Goal: Task Accomplishment & Management: Manage account settings

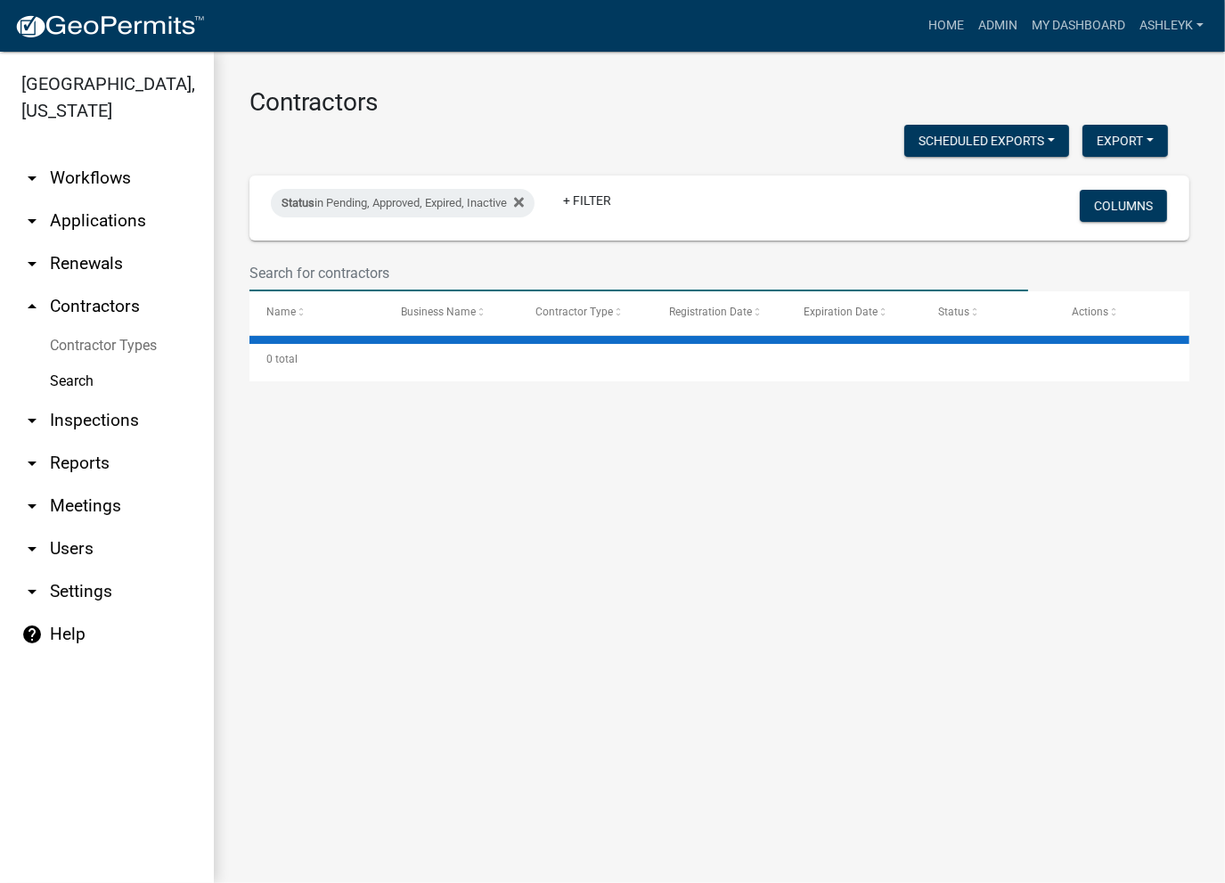
click at [327, 277] on input "text" at bounding box center [638, 273] width 779 height 37
type input "a comfy"
select select "3: 100"
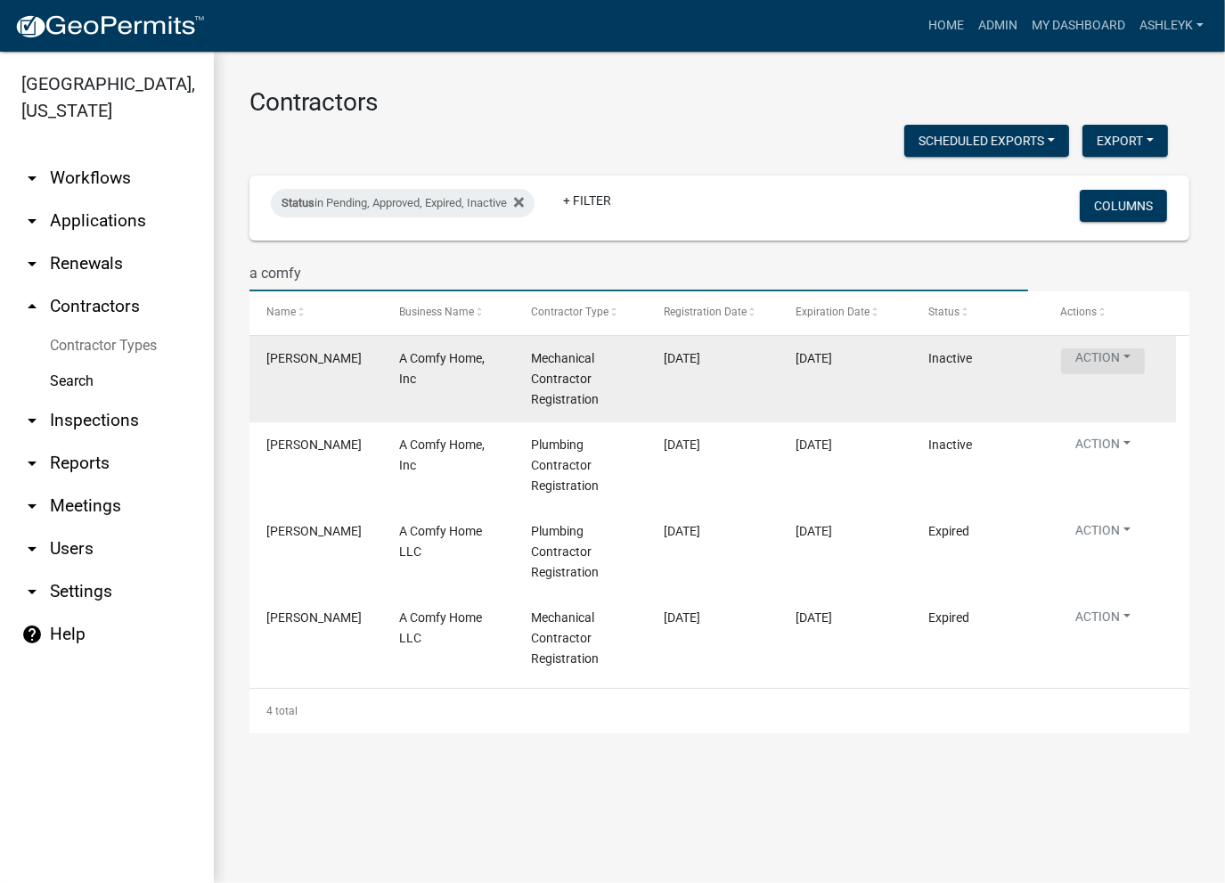
type input "a comfy"
click at [1098, 358] on button "Action" at bounding box center [1103, 361] width 84 height 26
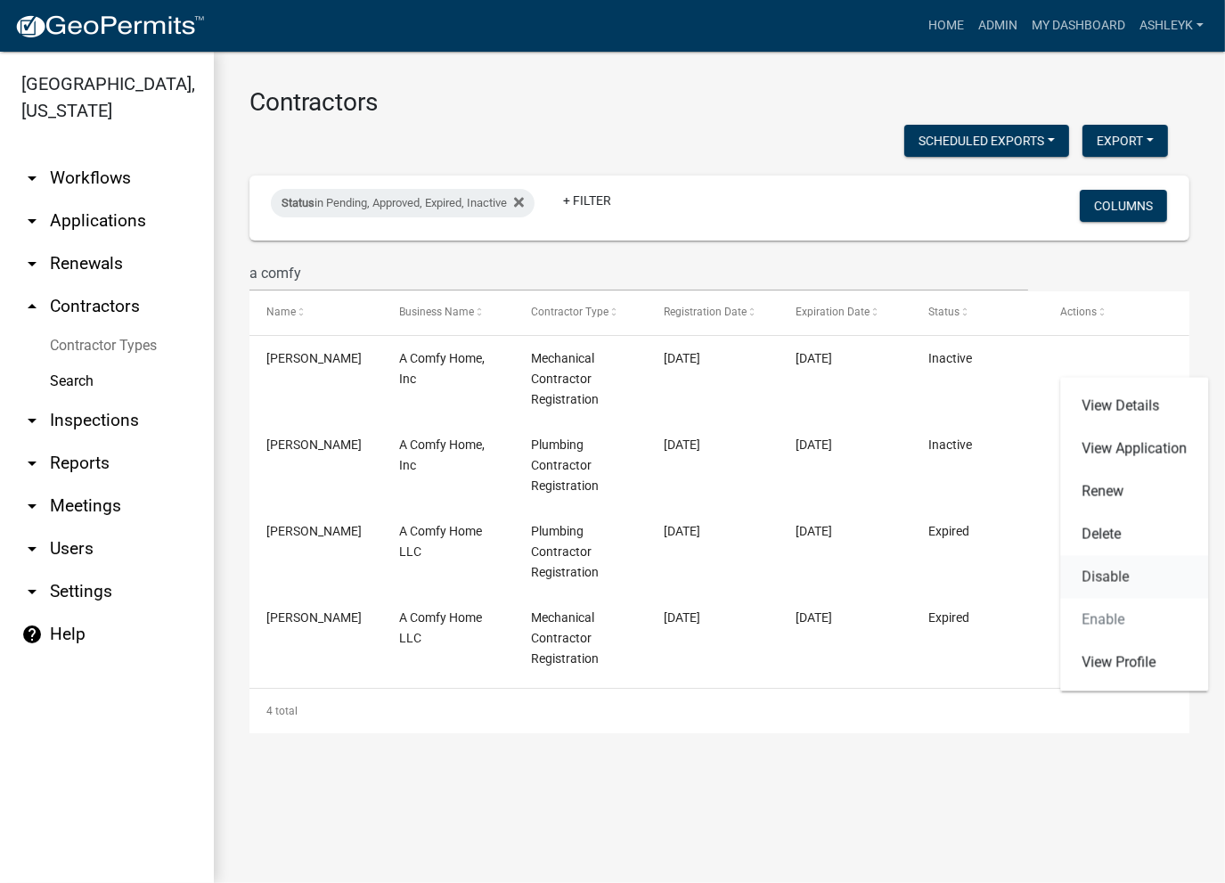
click at [1105, 571] on link "Disable" at bounding box center [1134, 577] width 148 height 43
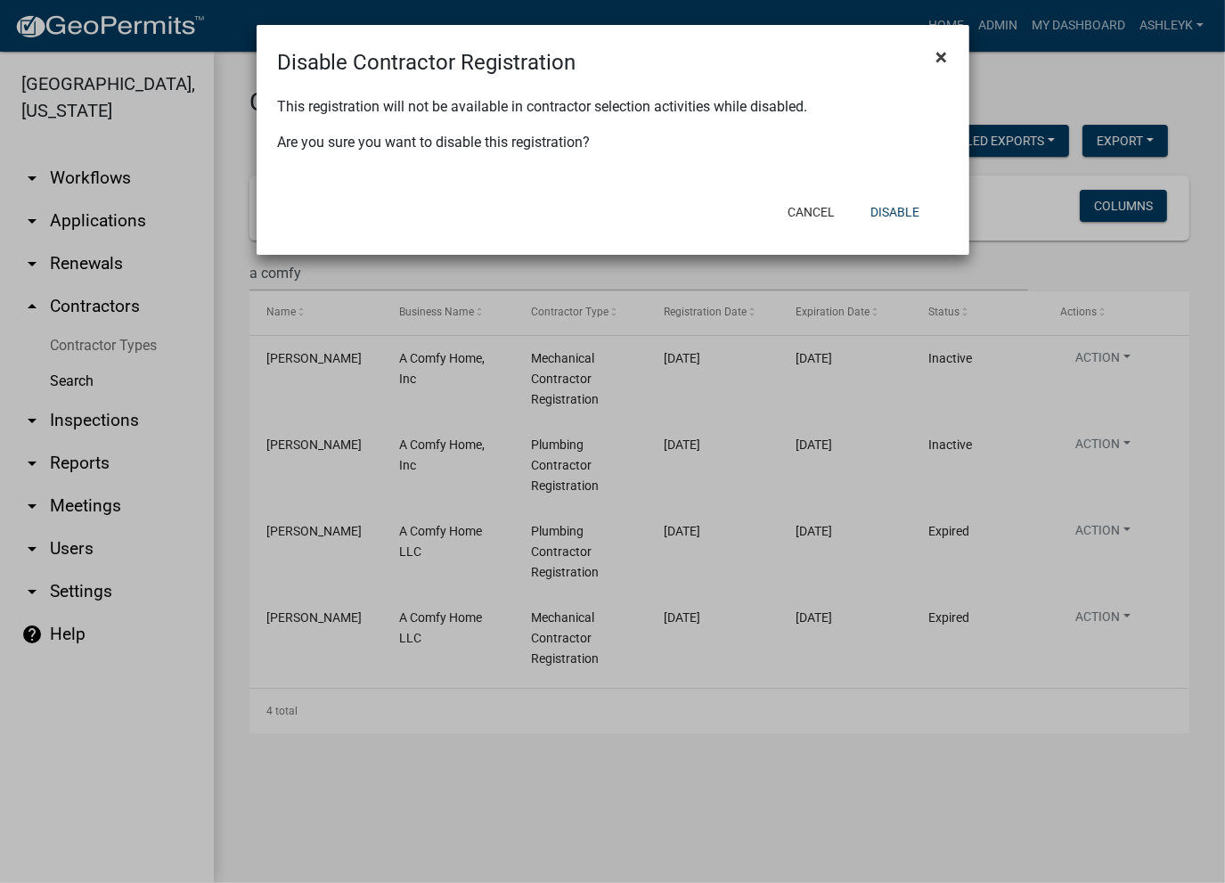
click at [940, 55] on span "×" at bounding box center [942, 57] width 12 height 25
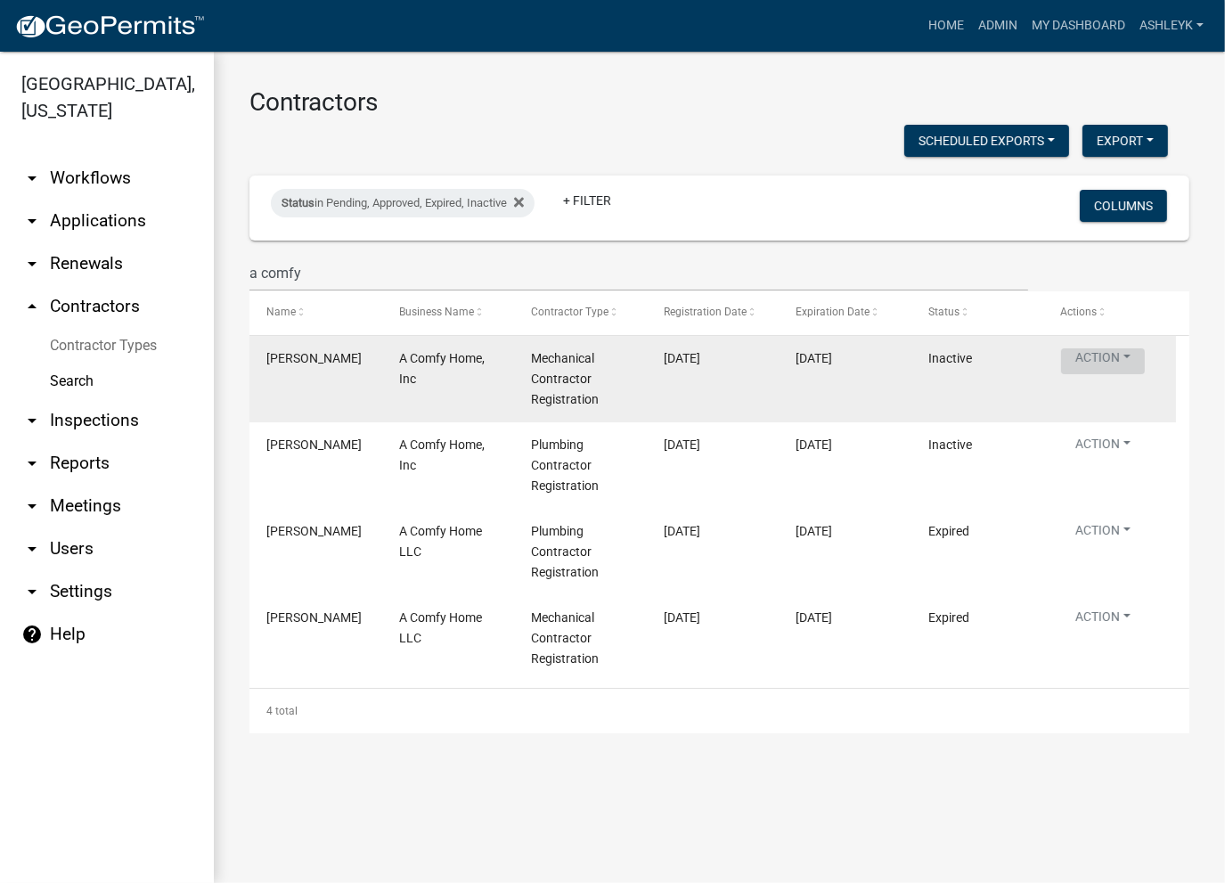
click at [1098, 355] on button "Action" at bounding box center [1103, 361] width 84 height 26
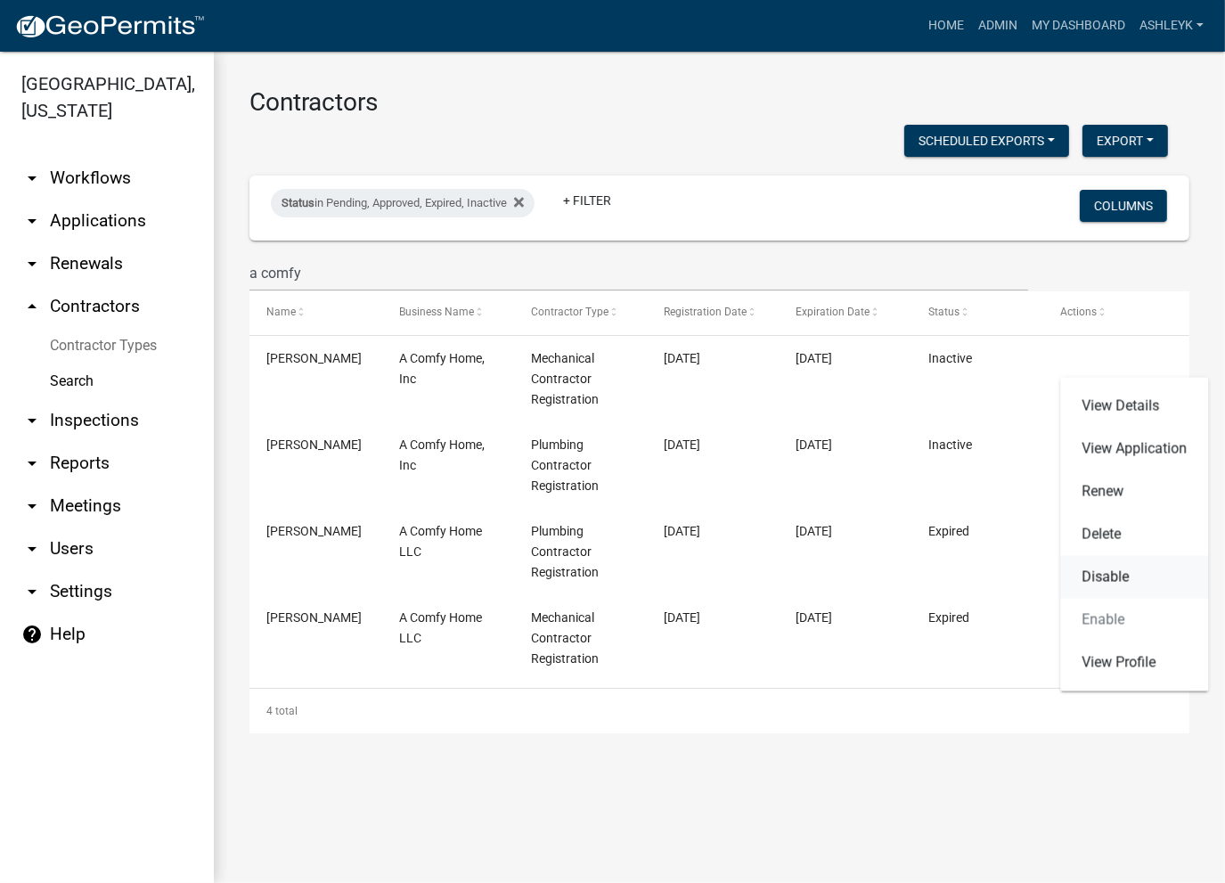
click at [1118, 575] on link "Disable" at bounding box center [1134, 577] width 148 height 43
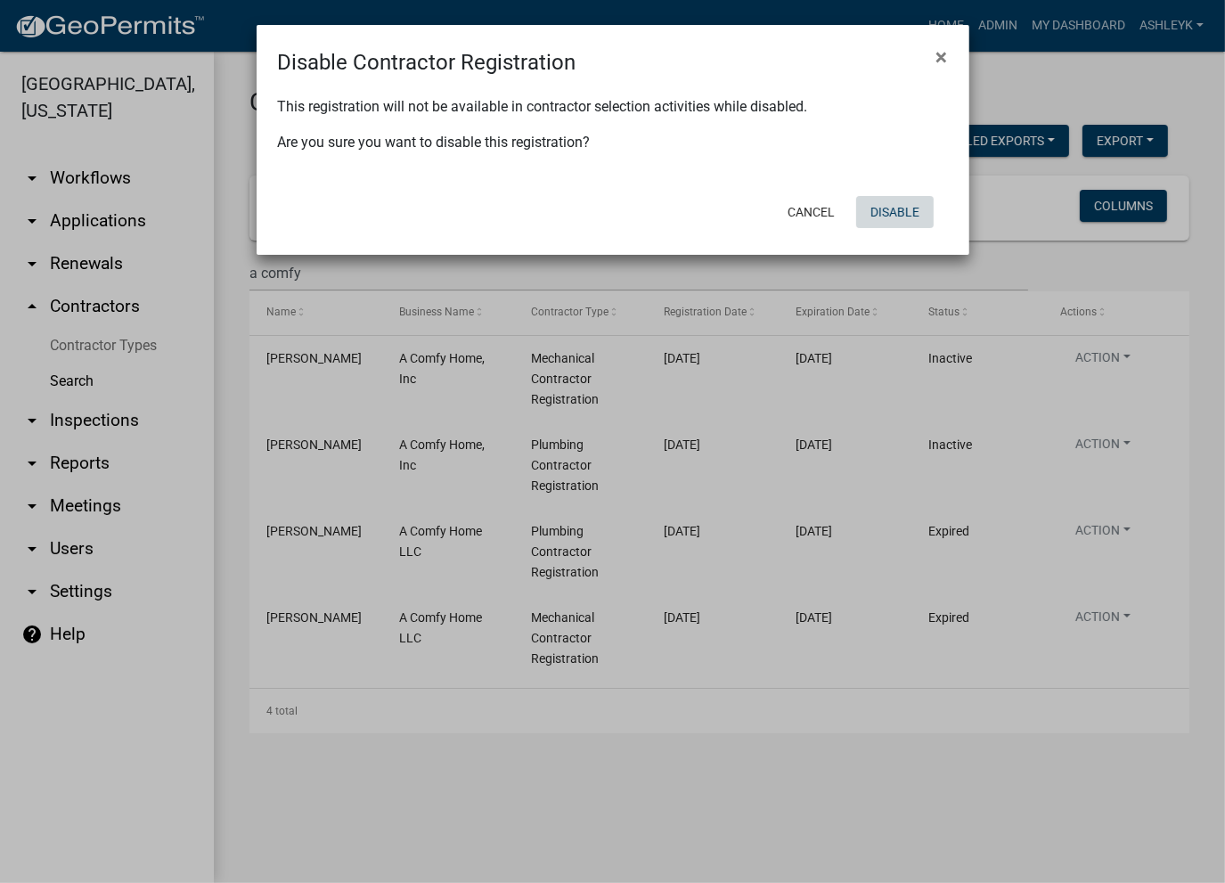
click at [902, 217] on button "Disable" at bounding box center [895, 212] width 78 height 32
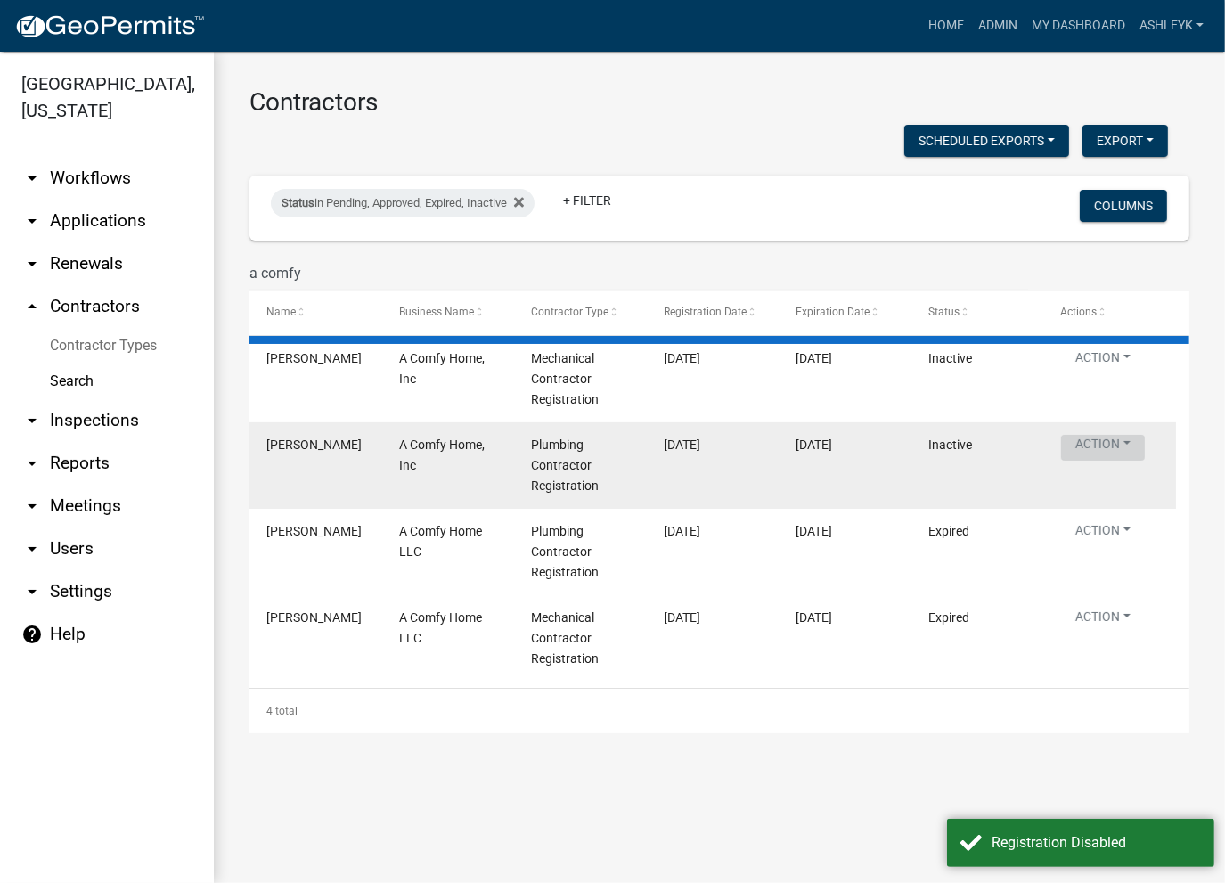
click at [1093, 437] on button "Action" at bounding box center [1103, 448] width 84 height 26
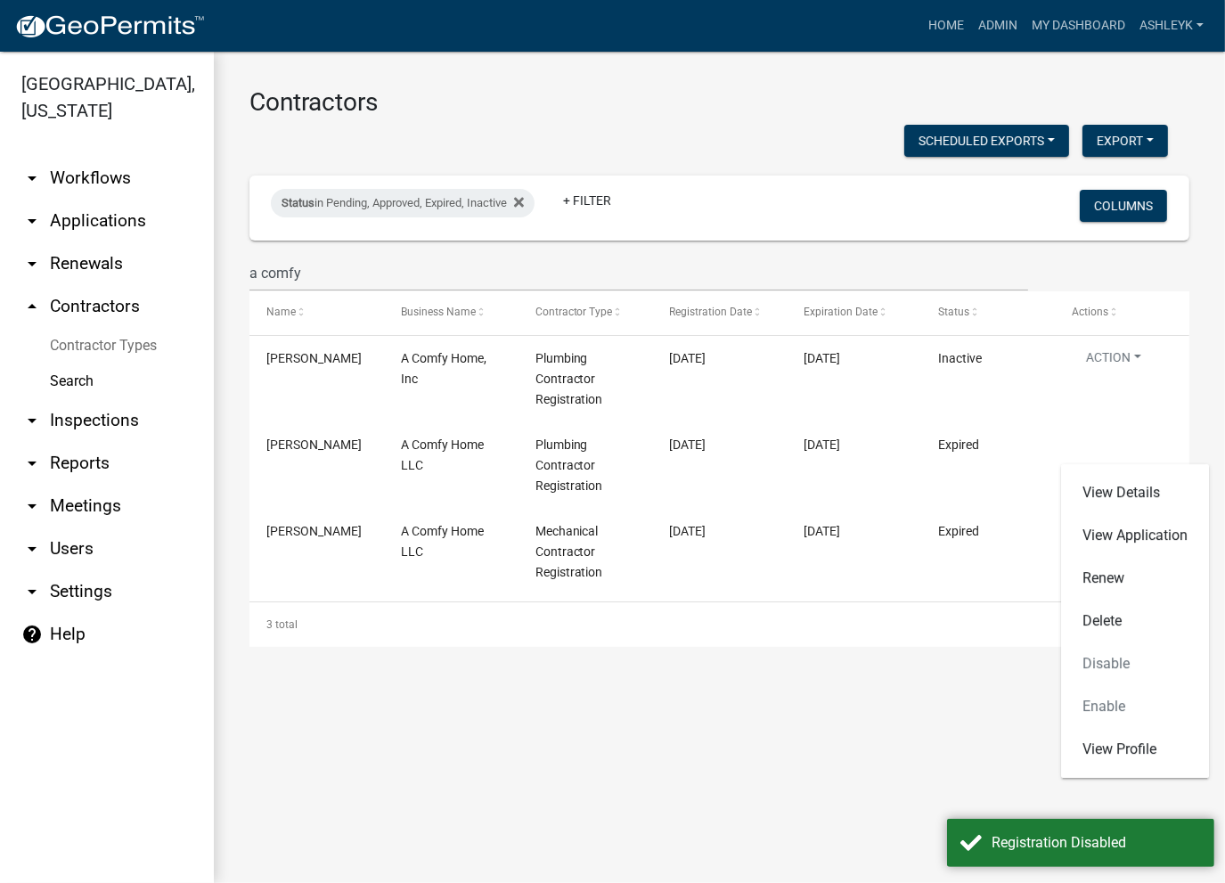
click at [1132, 662] on div "View Details View Application Renew Delete Disable Enable View Profile" at bounding box center [1135, 621] width 148 height 314
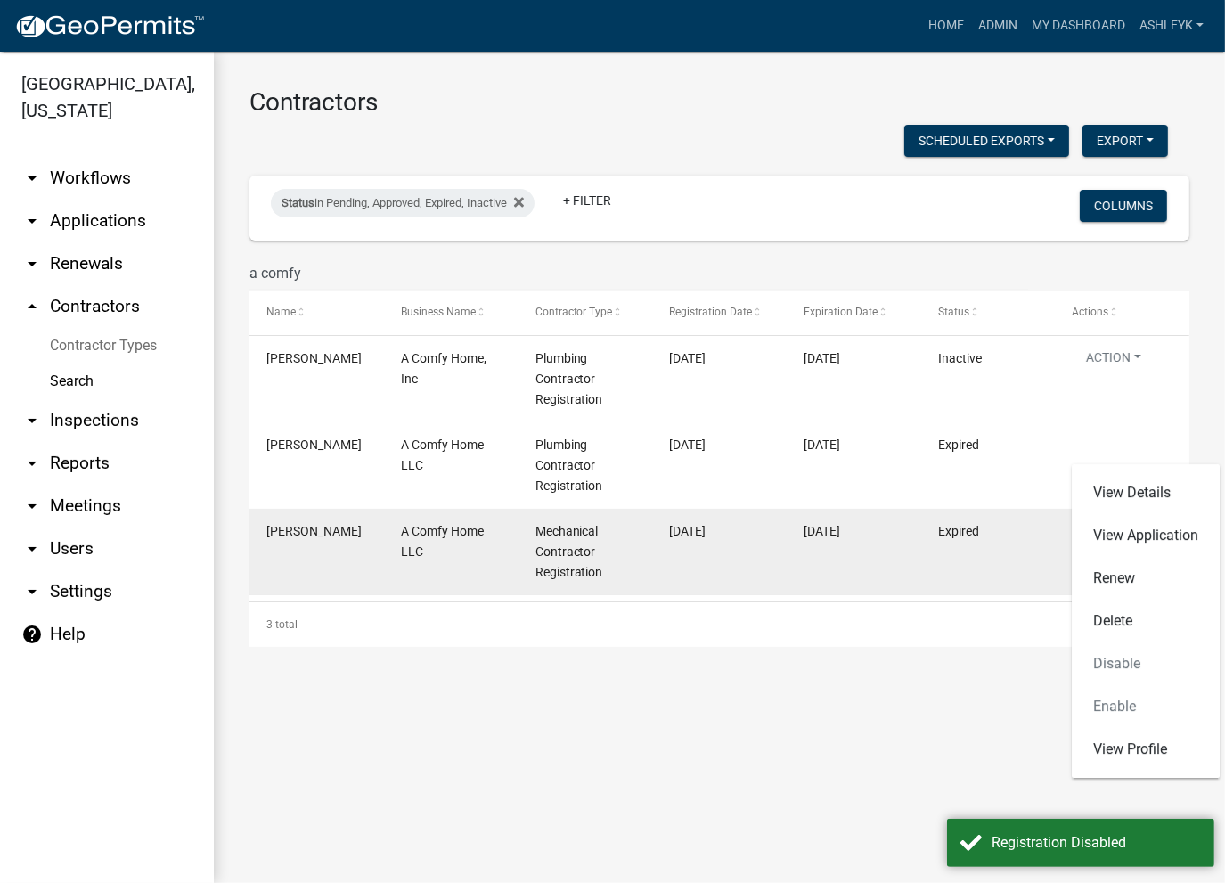
drag, startPoint x: 821, startPoint y: 532, endPoint x: 822, endPoint y: 523, distance: 9.1
click at [821, 532] on span "[DATE]" at bounding box center [822, 531] width 37 height 14
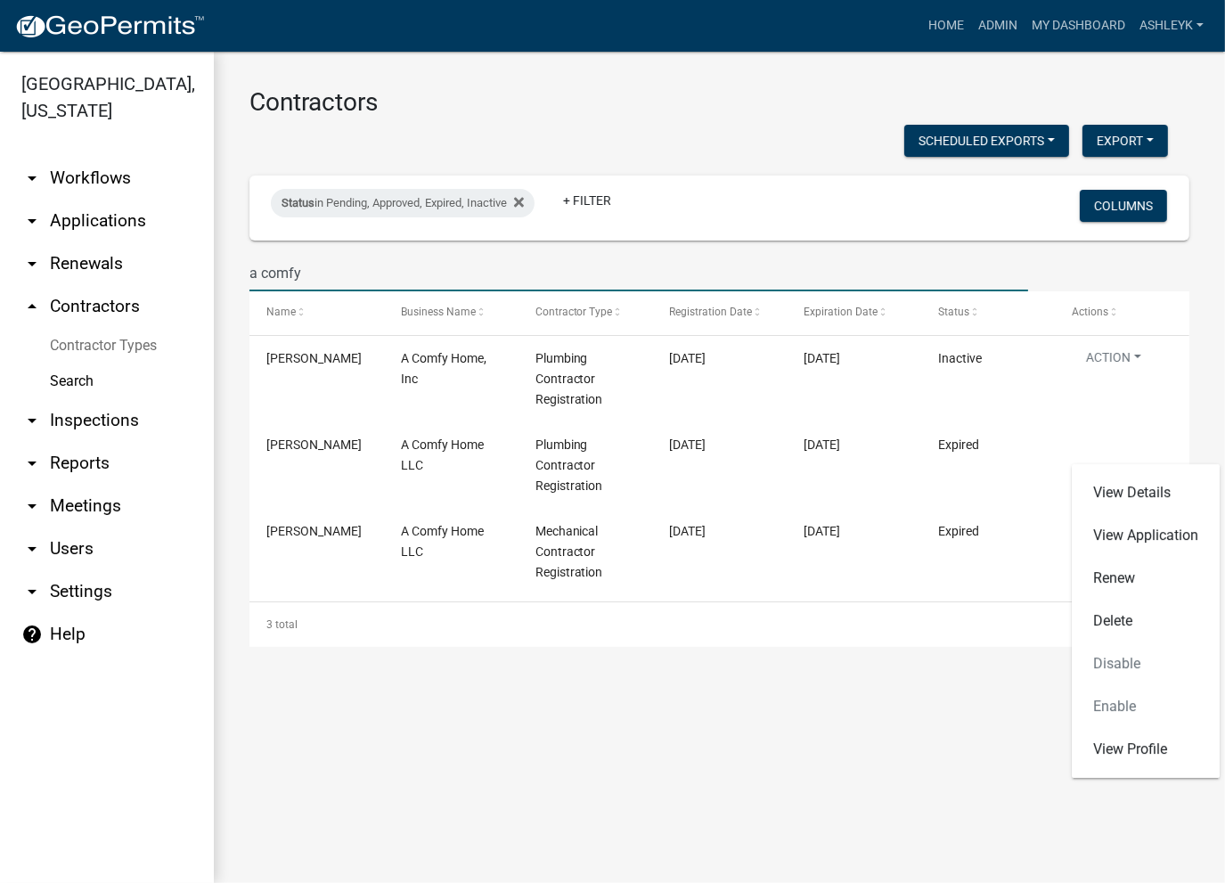
drag, startPoint x: 671, startPoint y: 283, endPoint x: 519, endPoint y: 259, distance: 154.2
click at [519, 259] on input "a comfy" at bounding box center [638, 273] width 779 height 37
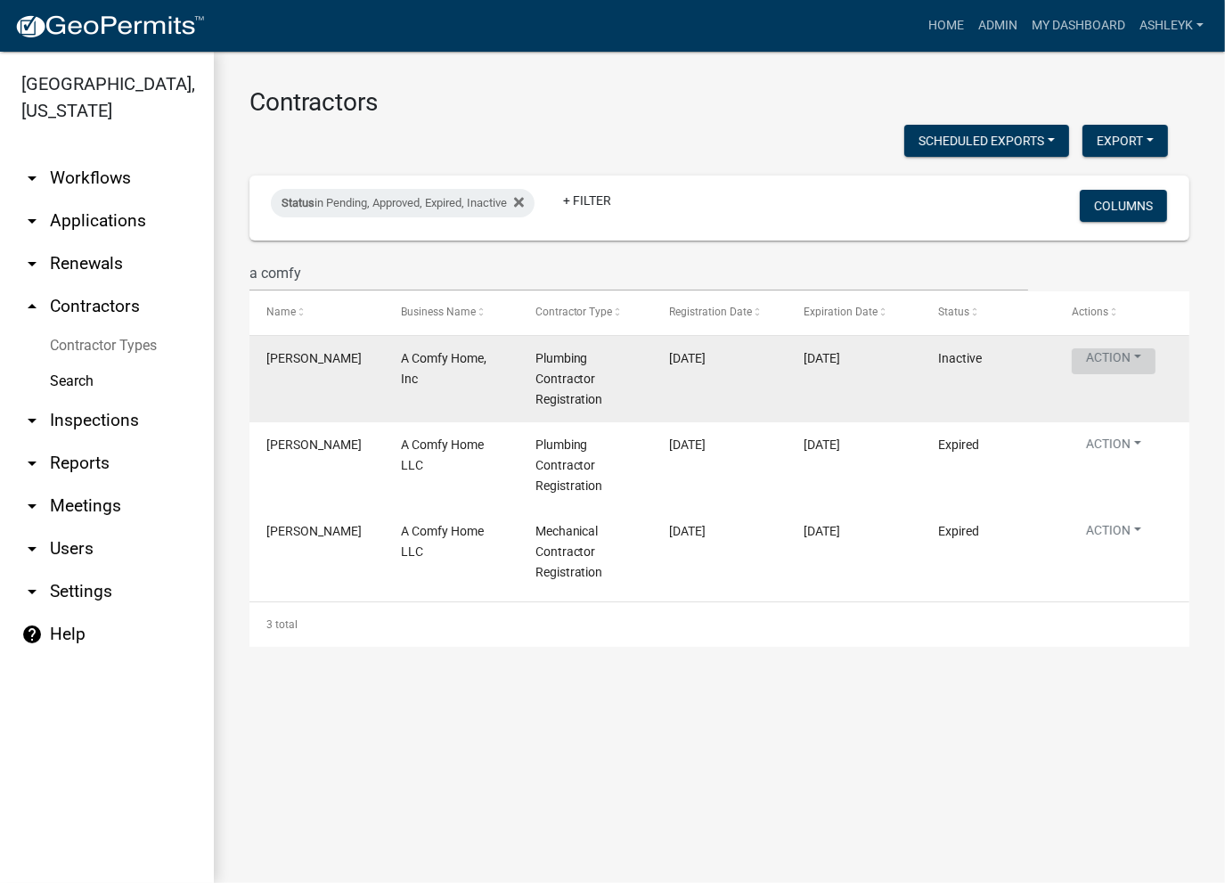
click at [1112, 355] on button "Action" at bounding box center [1114, 361] width 84 height 26
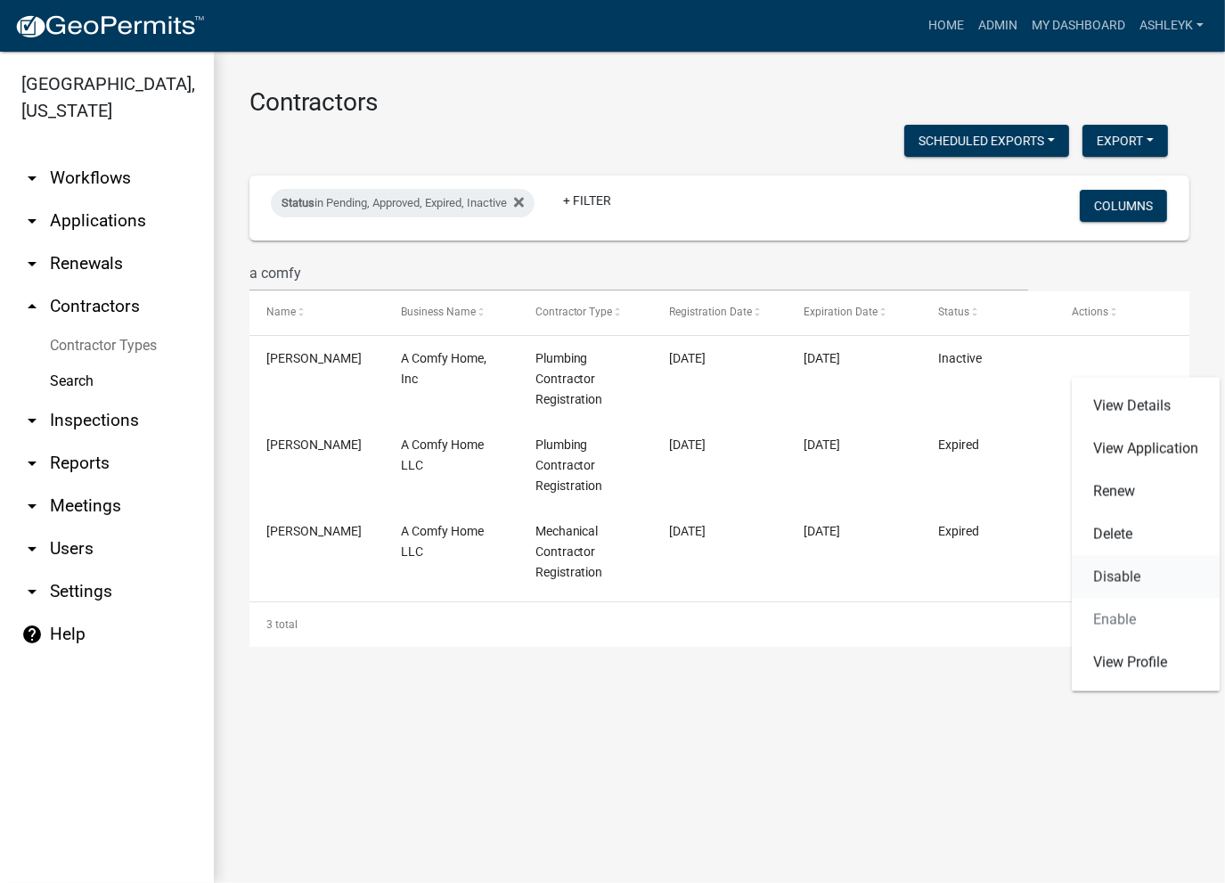
click at [1125, 579] on link "Disable" at bounding box center [1146, 577] width 148 height 43
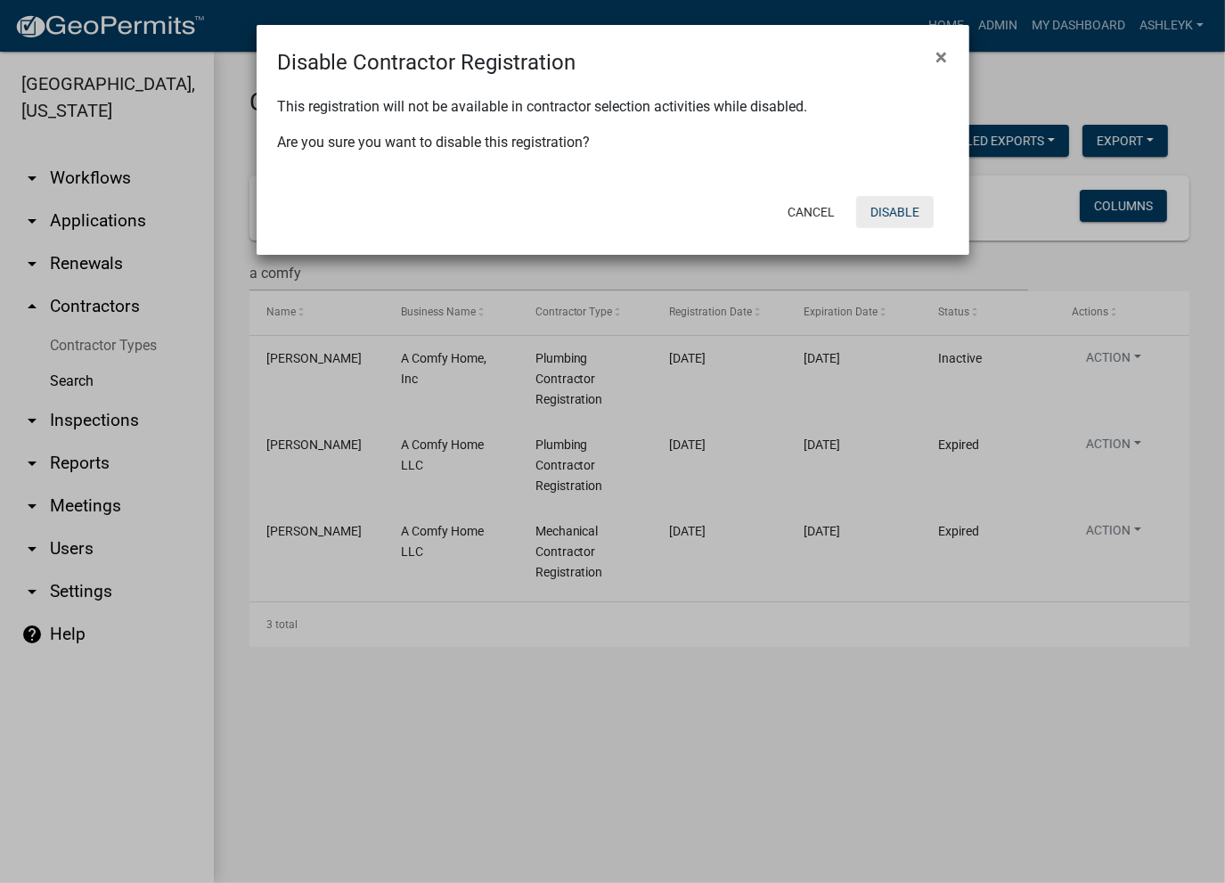
click at [912, 210] on button "Disable" at bounding box center [895, 212] width 78 height 32
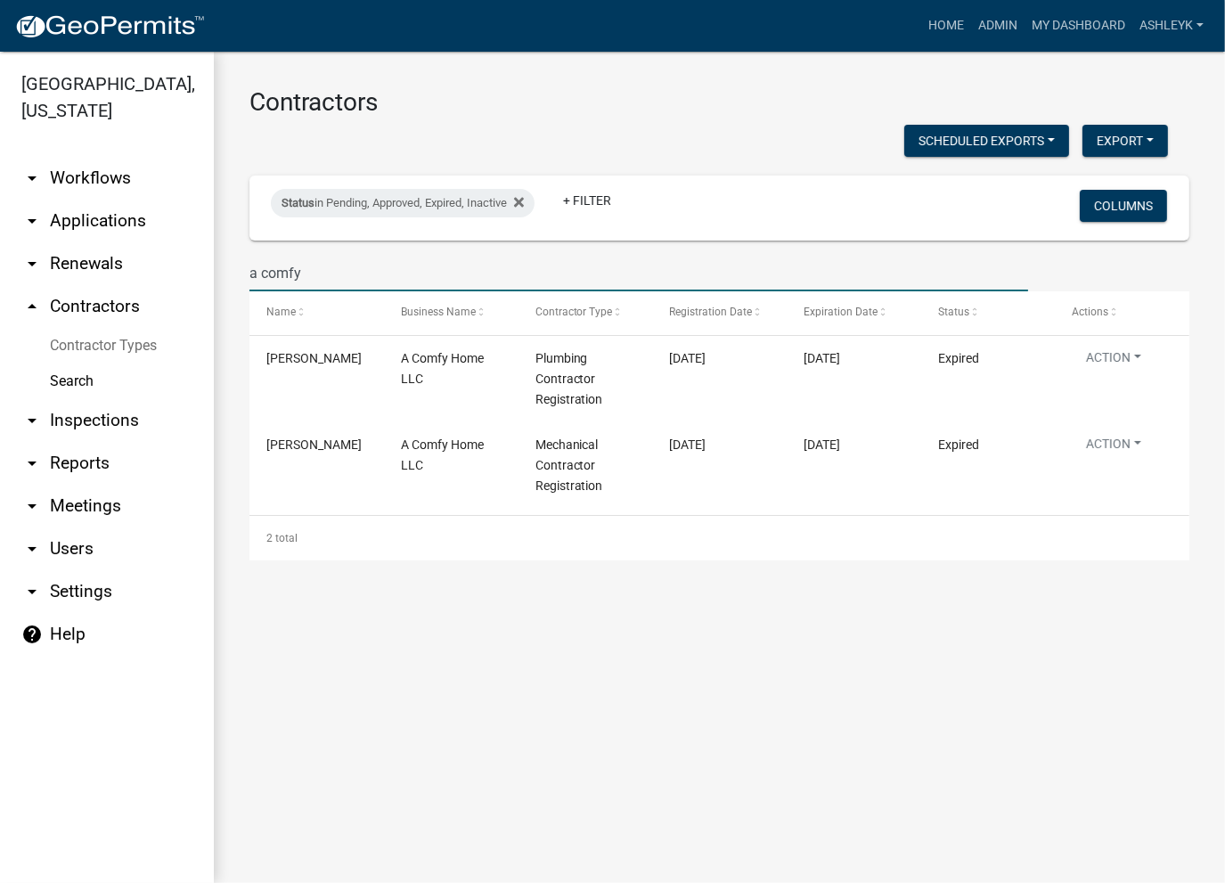
click at [560, 267] on input "a comfy" at bounding box center [638, 273] width 779 height 37
click at [524, 200] on icon at bounding box center [519, 202] width 10 height 10
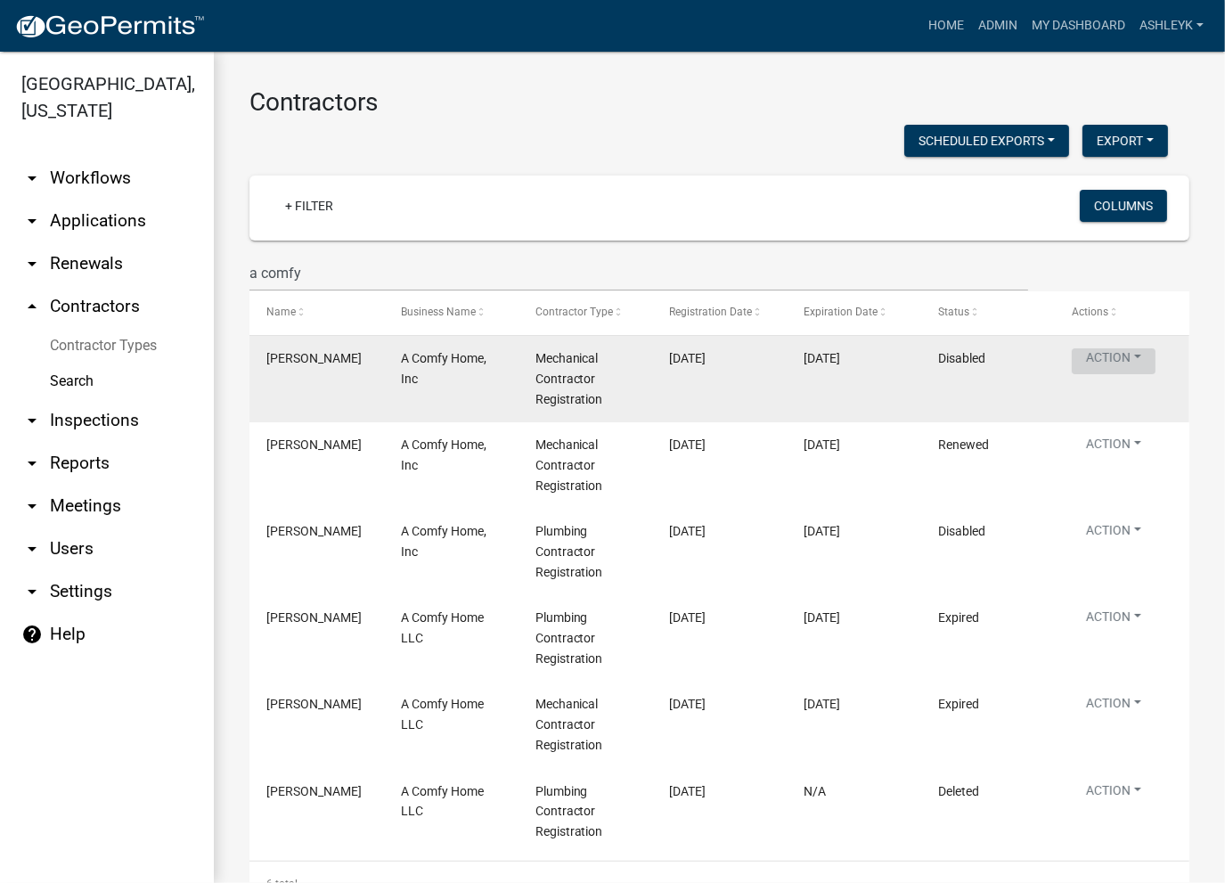
click at [1112, 359] on button "Action" at bounding box center [1114, 361] width 84 height 26
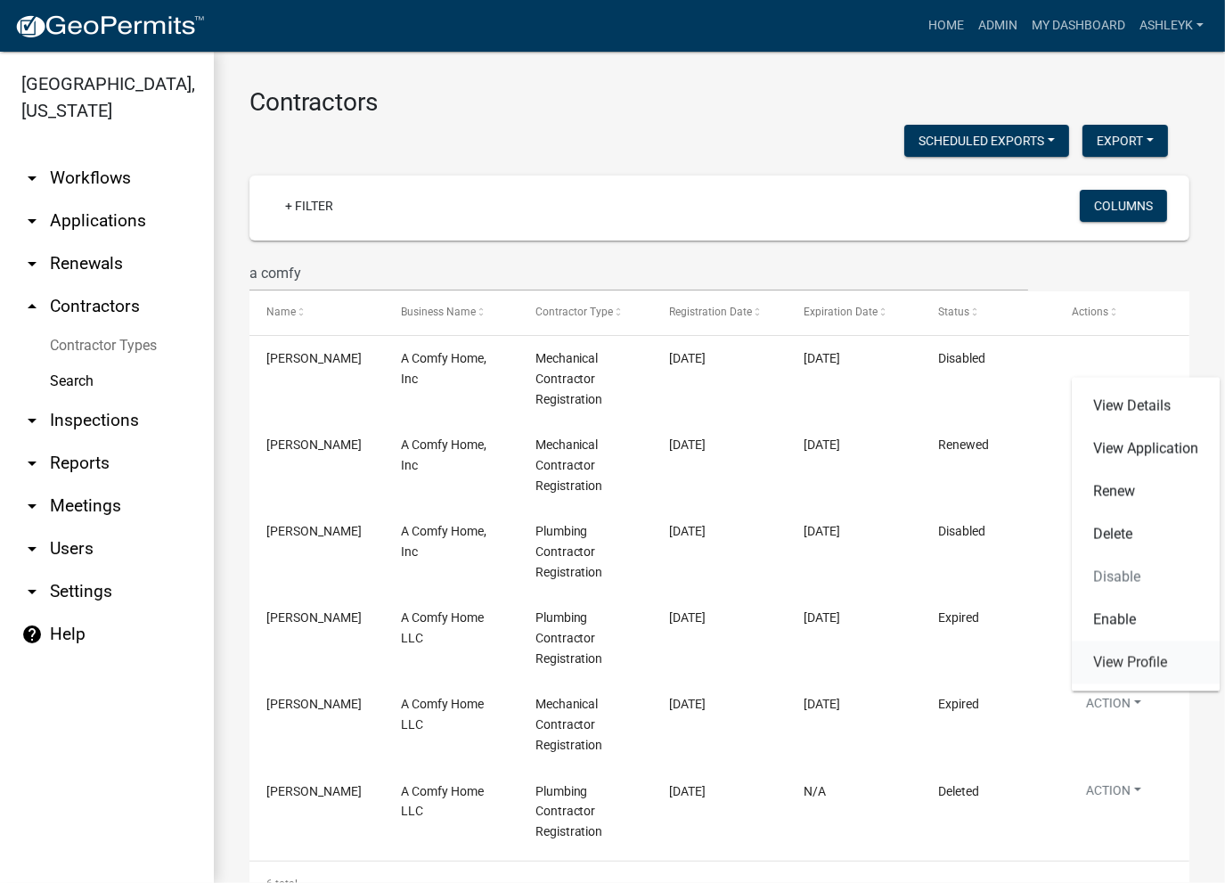
click at [1167, 663] on link "View Profile" at bounding box center [1146, 662] width 148 height 43
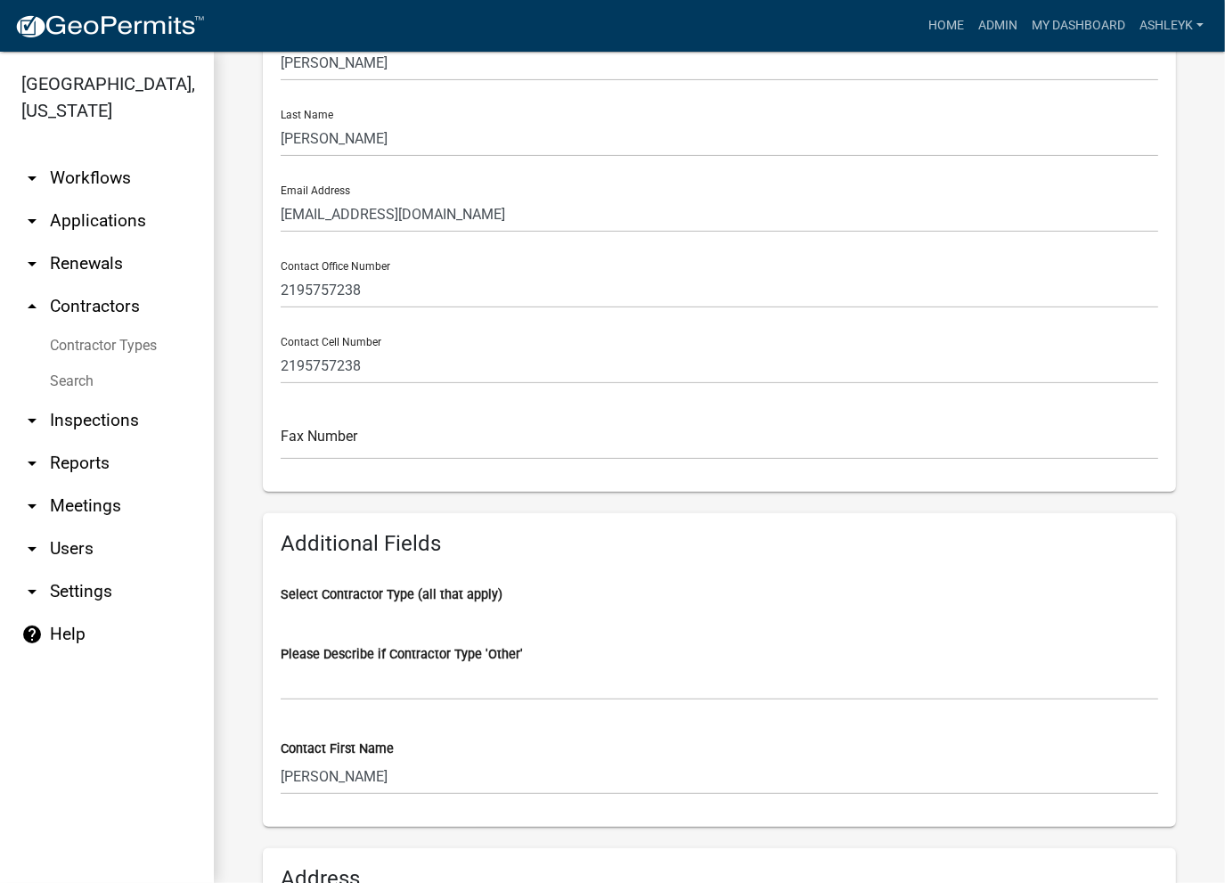
scroll to position [36, 0]
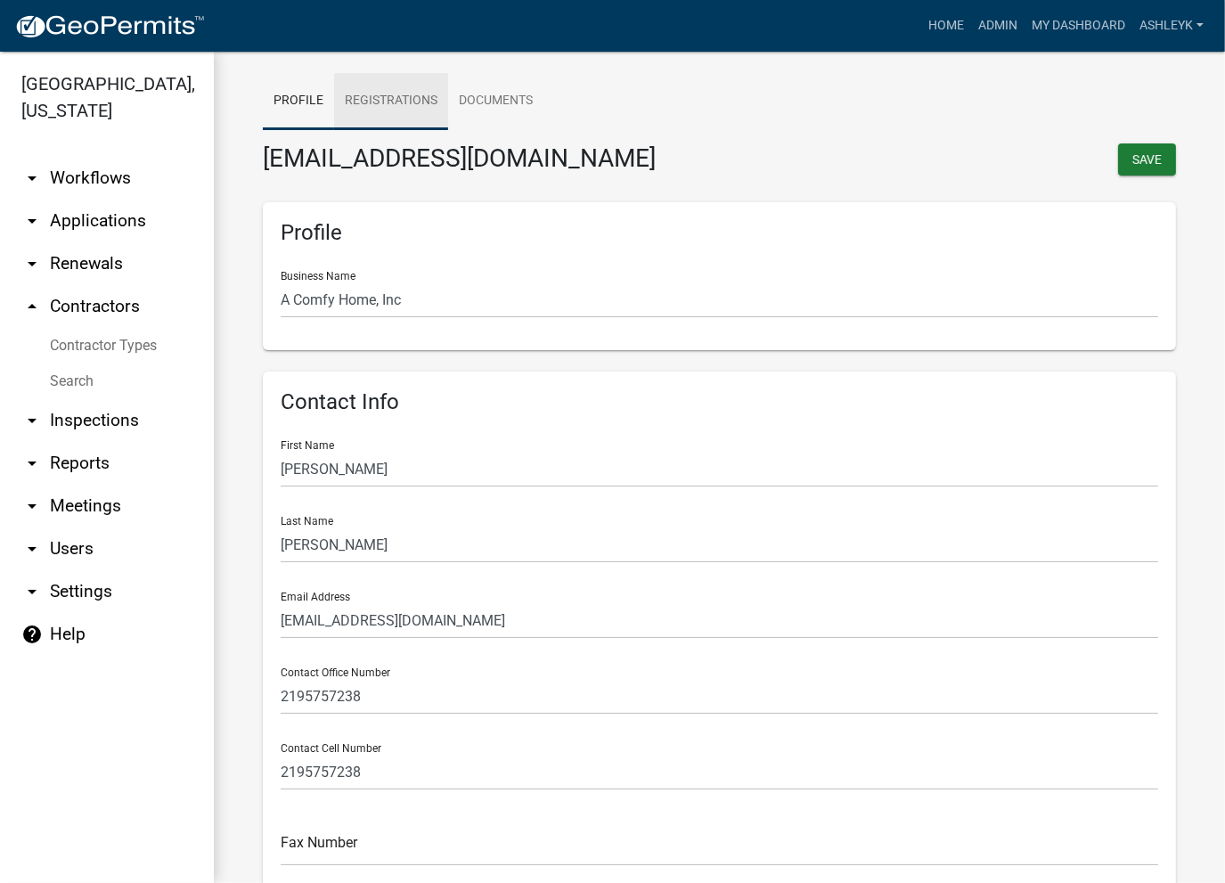
click at [402, 102] on link "Registrations" at bounding box center [391, 101] width 114 height 57
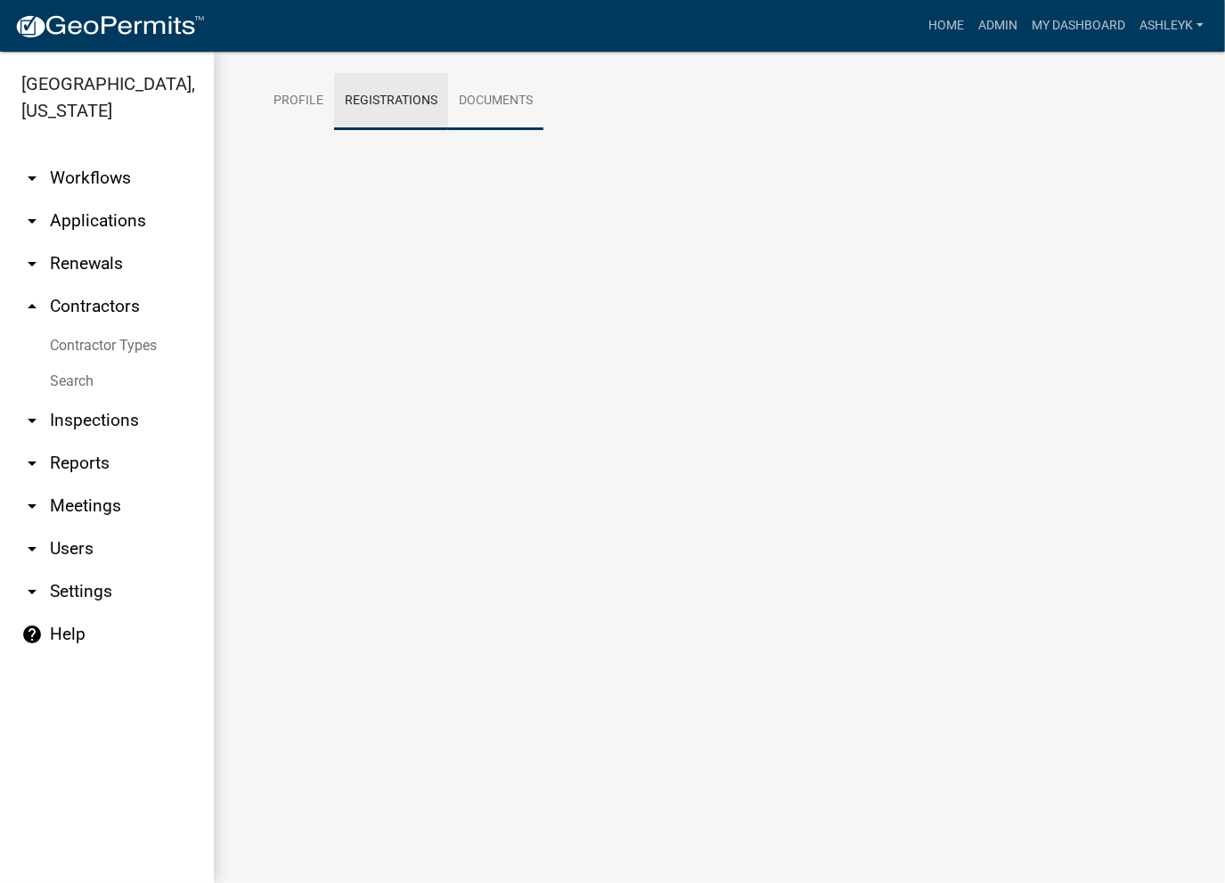
scroll to position [0, 0]
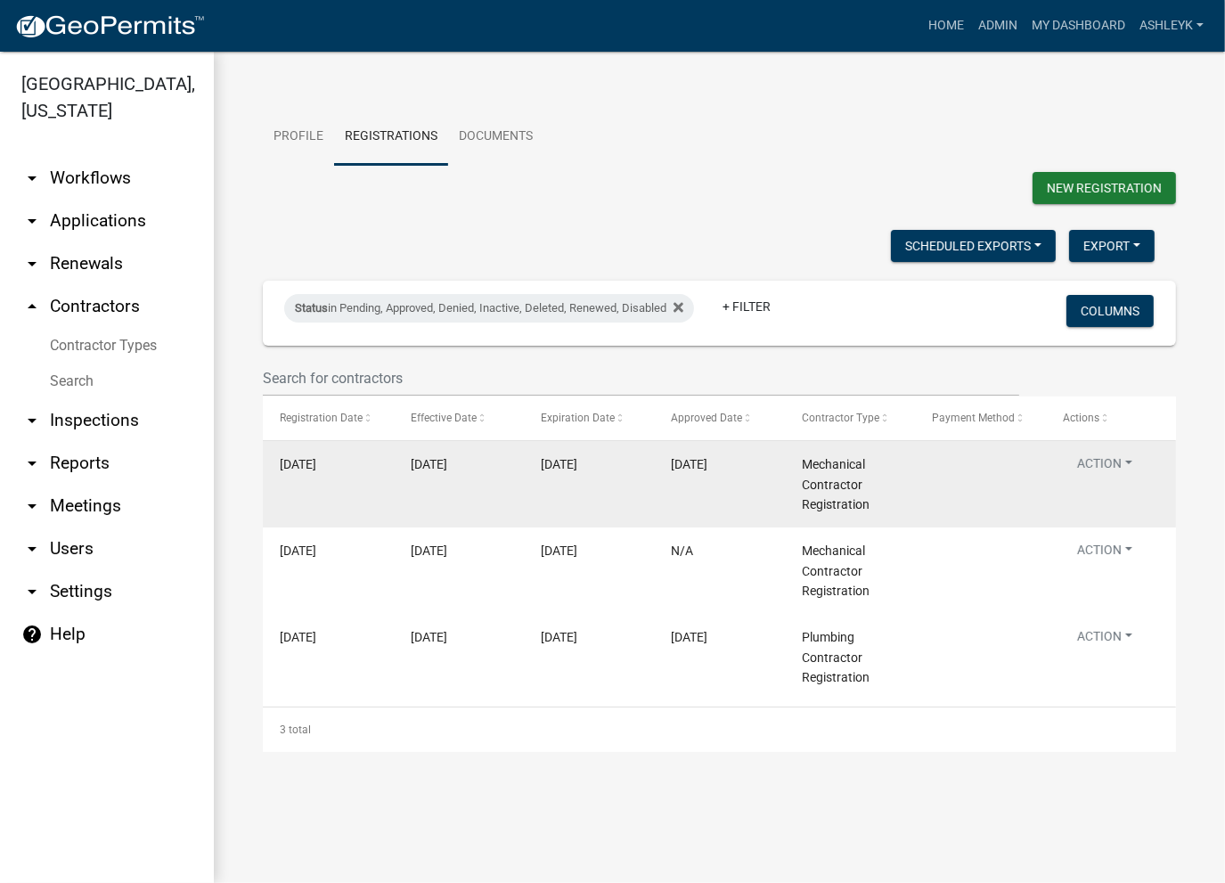
click at [1108, 461] on button "Action" at bounding box center [1105, 467] width 84 height 26
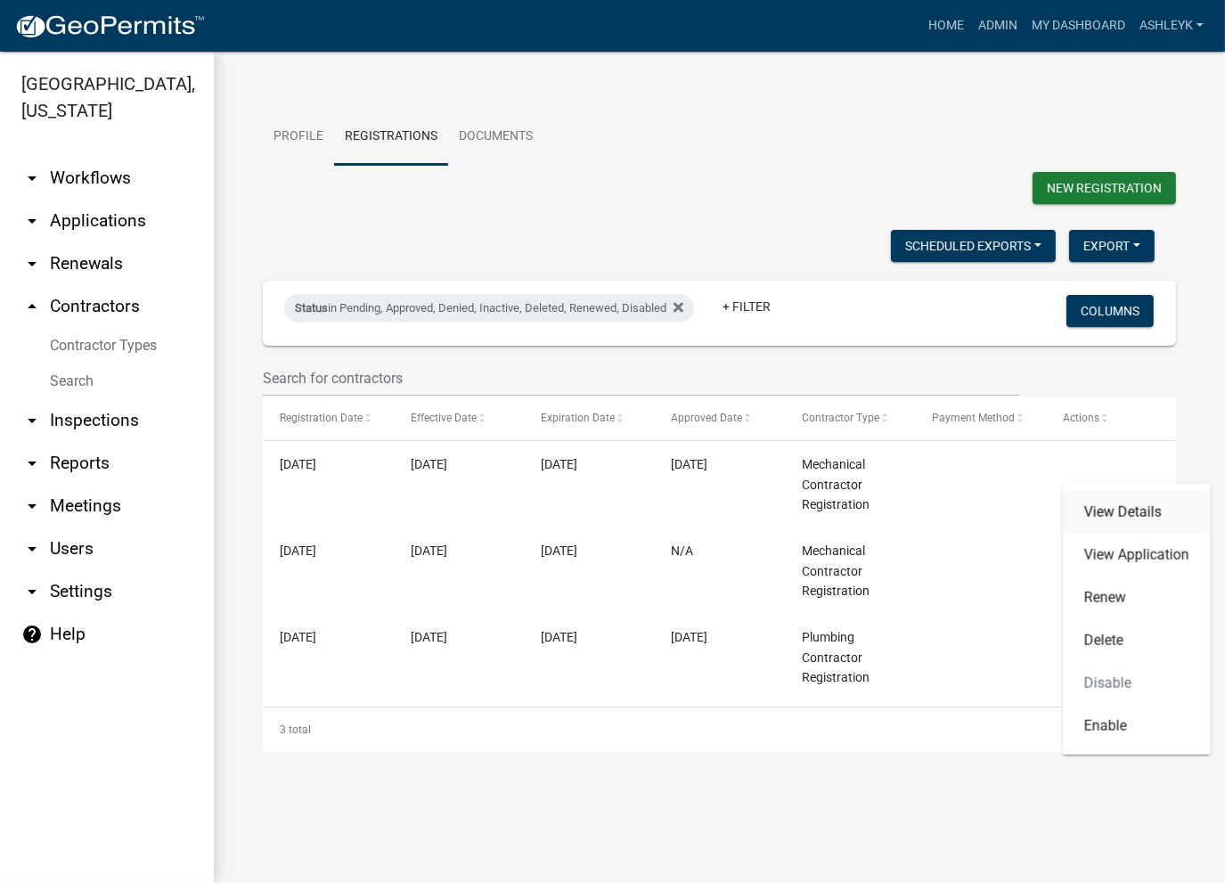
click at [1126, 523] on link "View Details" at bounding box center [1137, 512] width 148 height 43
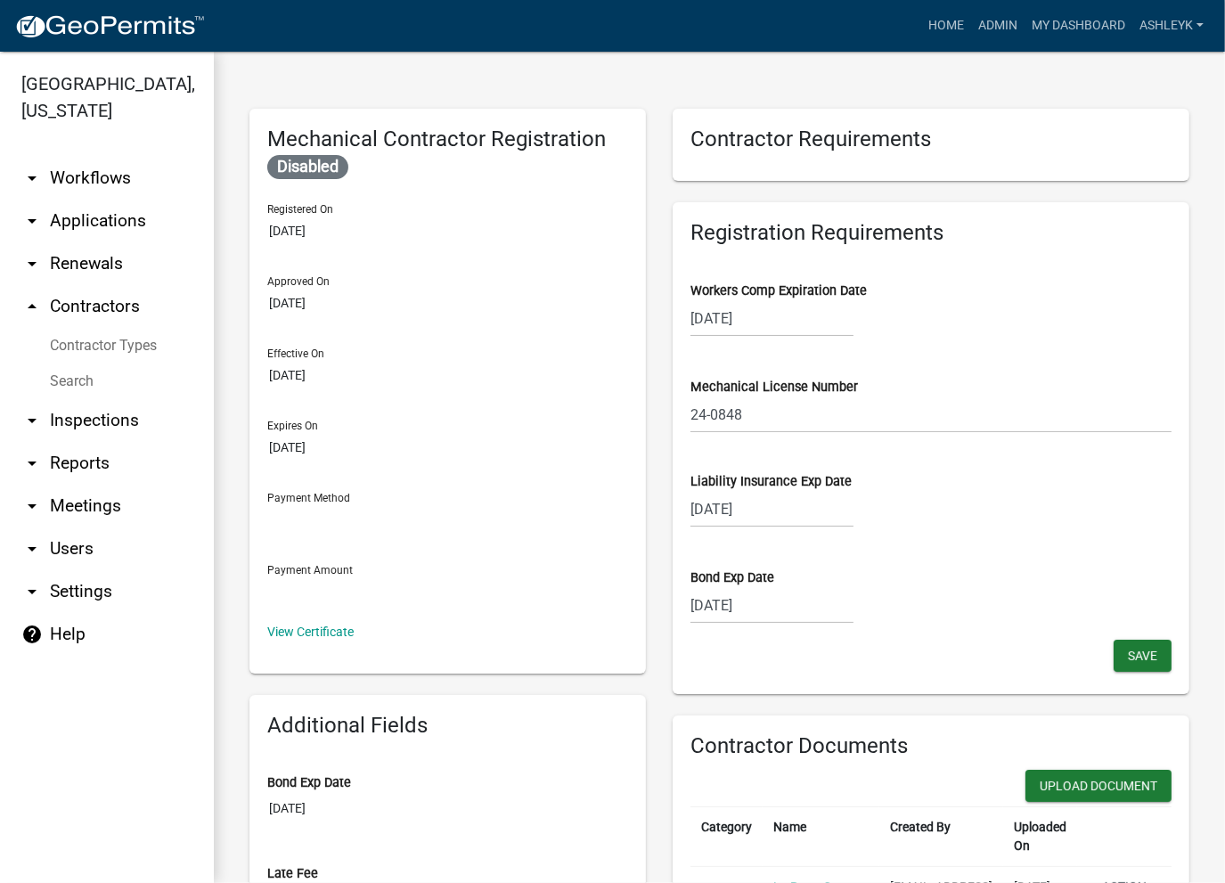
scroll to position [782, 0]
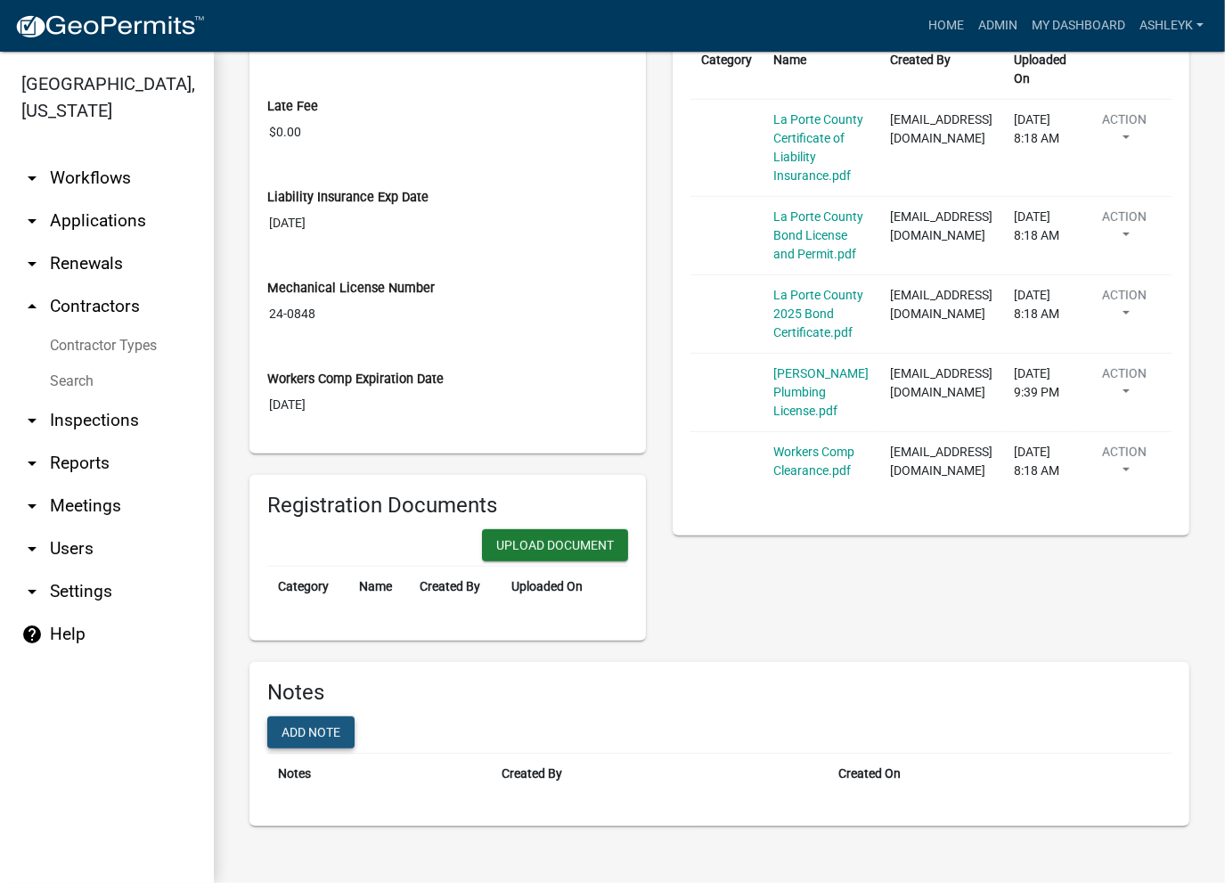
click at [306, 725] on button "Add note" at bounding box center [310, 732] width 87 height 32
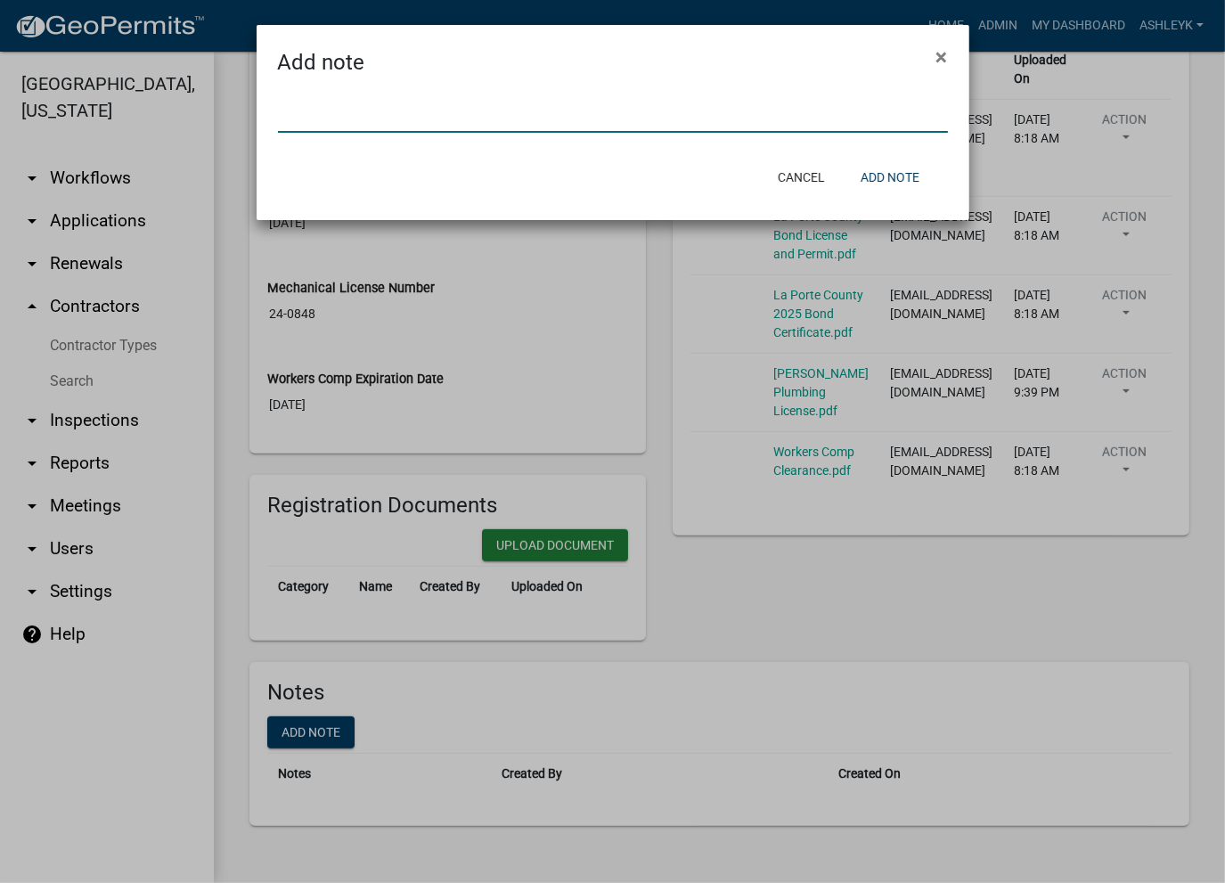
click at [371, 107] on input "text" at bounding box center [613, 114] width 670 height 37
paste input "Suspended for poor workmanship -JC [DATE]"
type input "Suspended for poor workmanship -JC [DATE]"
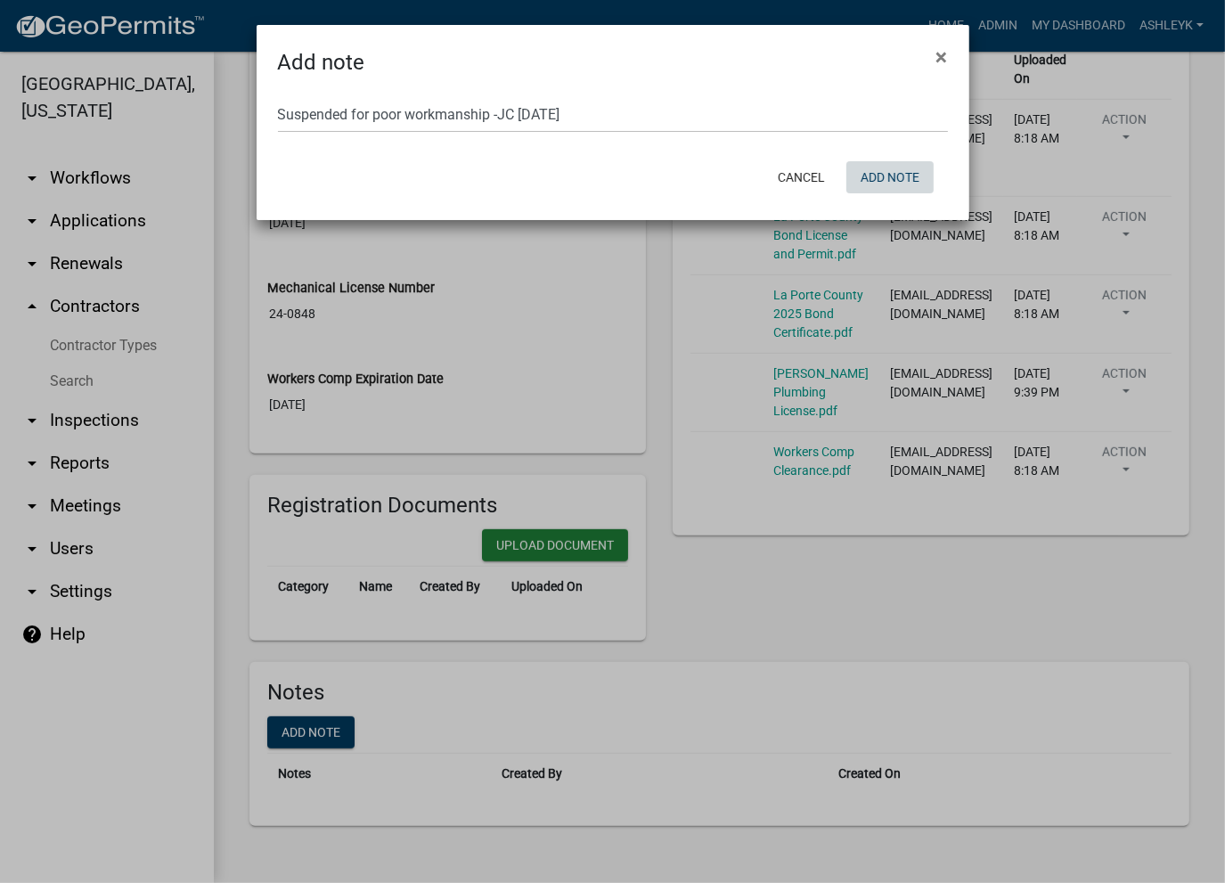
click at [894, 177] on button "Add note" at bounding box center [889, 177] width 87 height 32
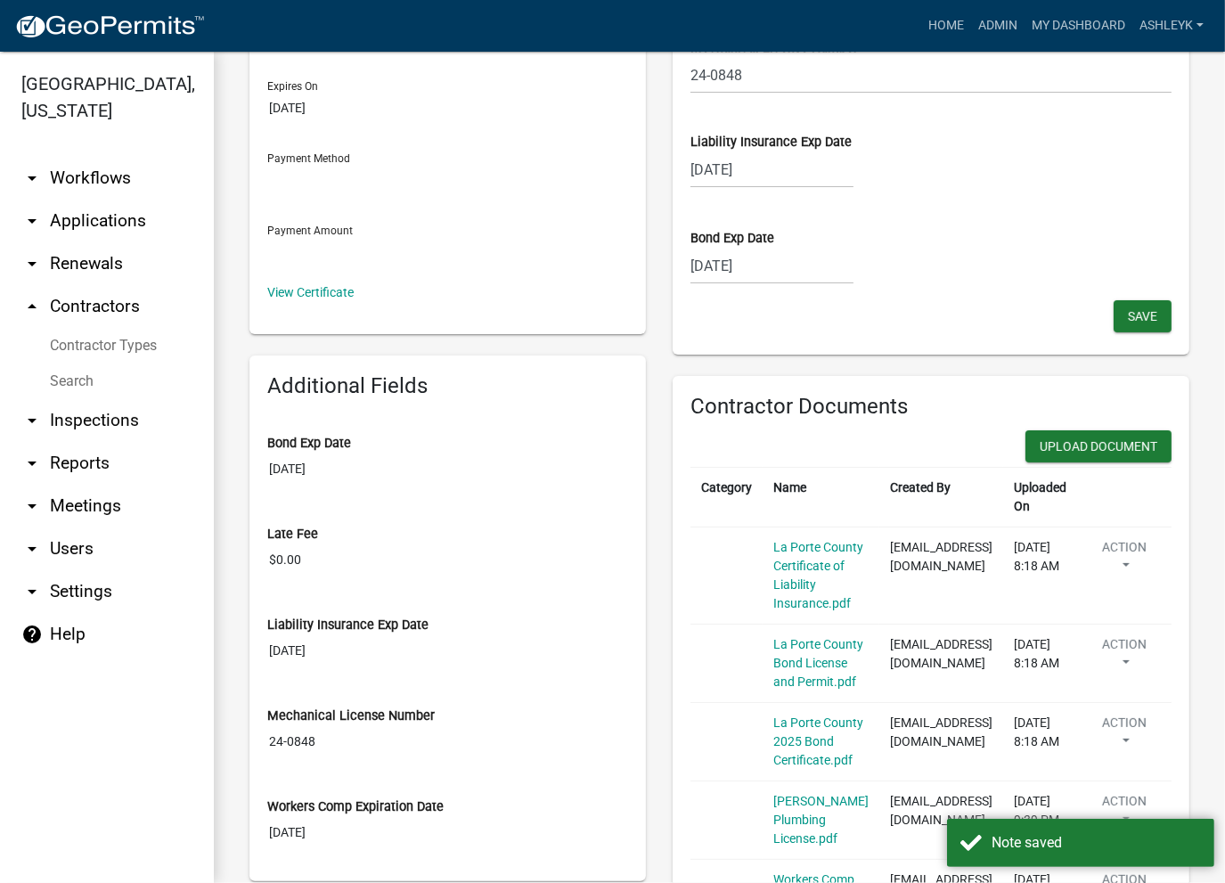
scroll to position [0, 0]
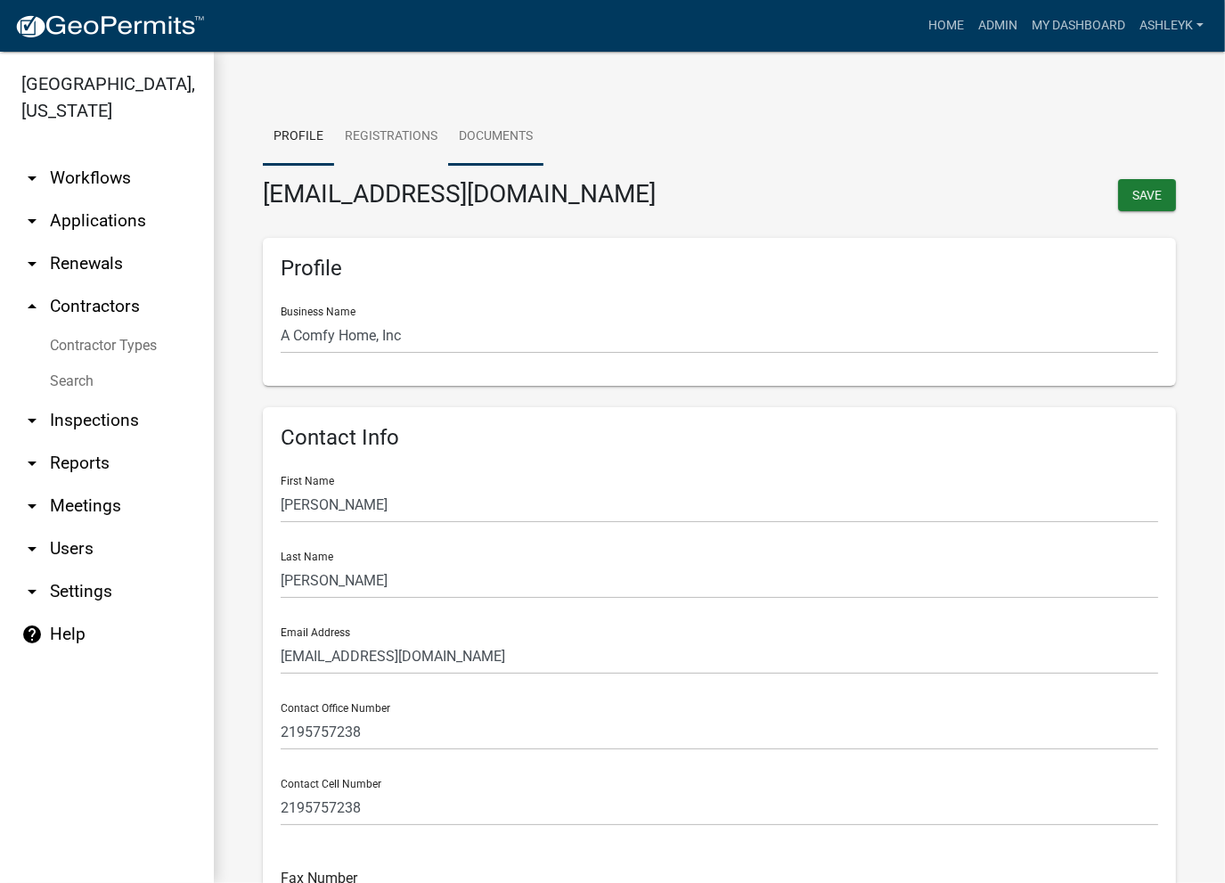
drag, startPoint x: 520, startPoint y: 144, endPoint x: 491, endPoint y: 132, distance: 31.9
click at [520, 143] on link "Documents" at bounding box center [495, 137] width 95 height 57
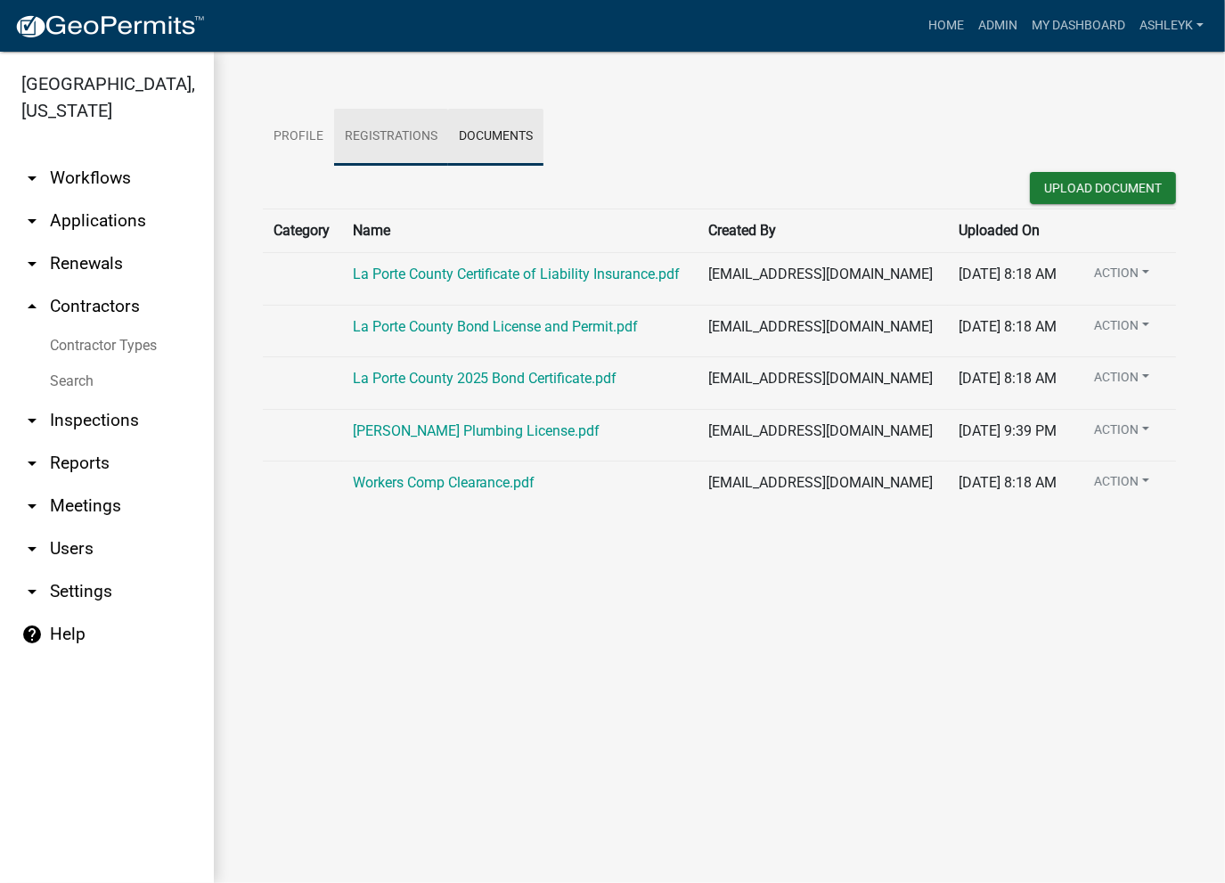
click at [403, 145] on link "Registrations" at bounding box center [391, 137] width 114 height 57
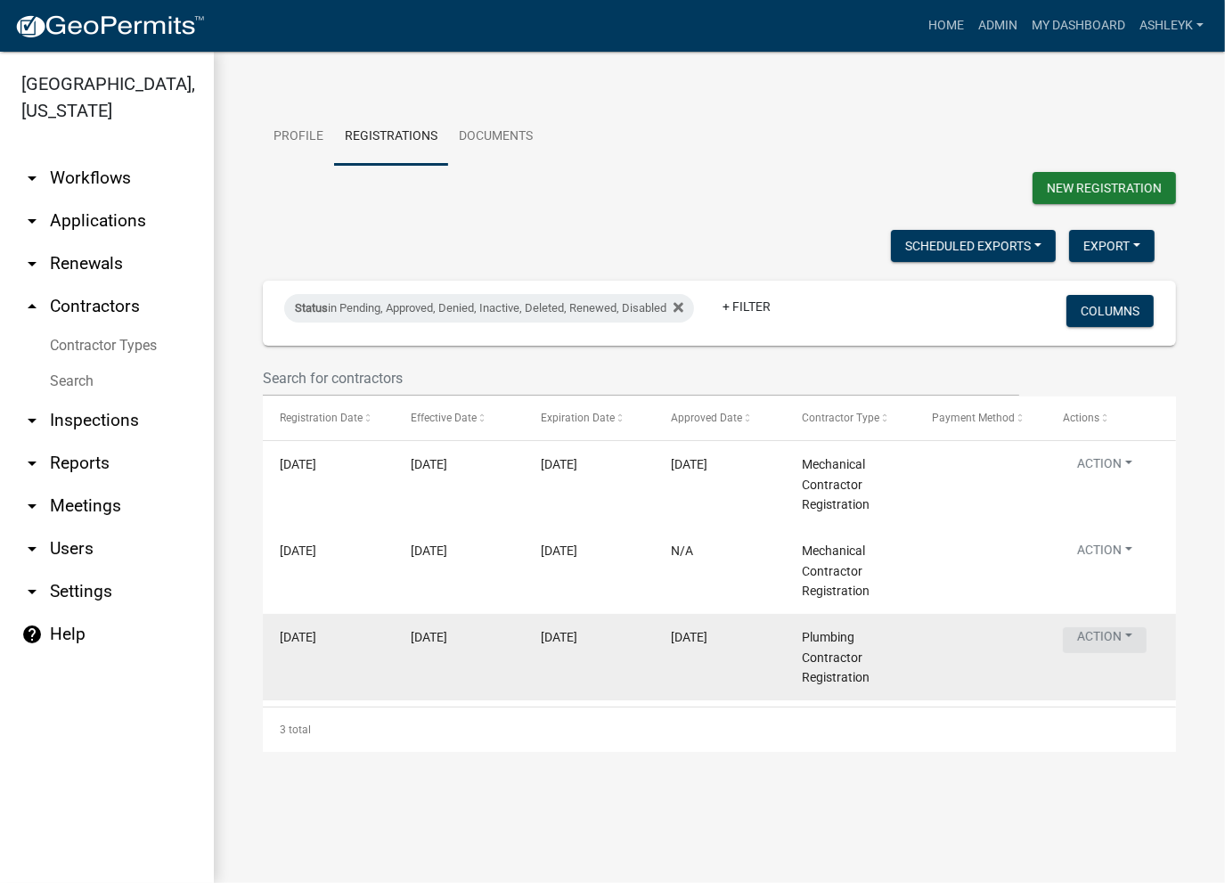
click at [1118, 480] on button "Action" at bounding box center [1105, 467] width 84 height 26
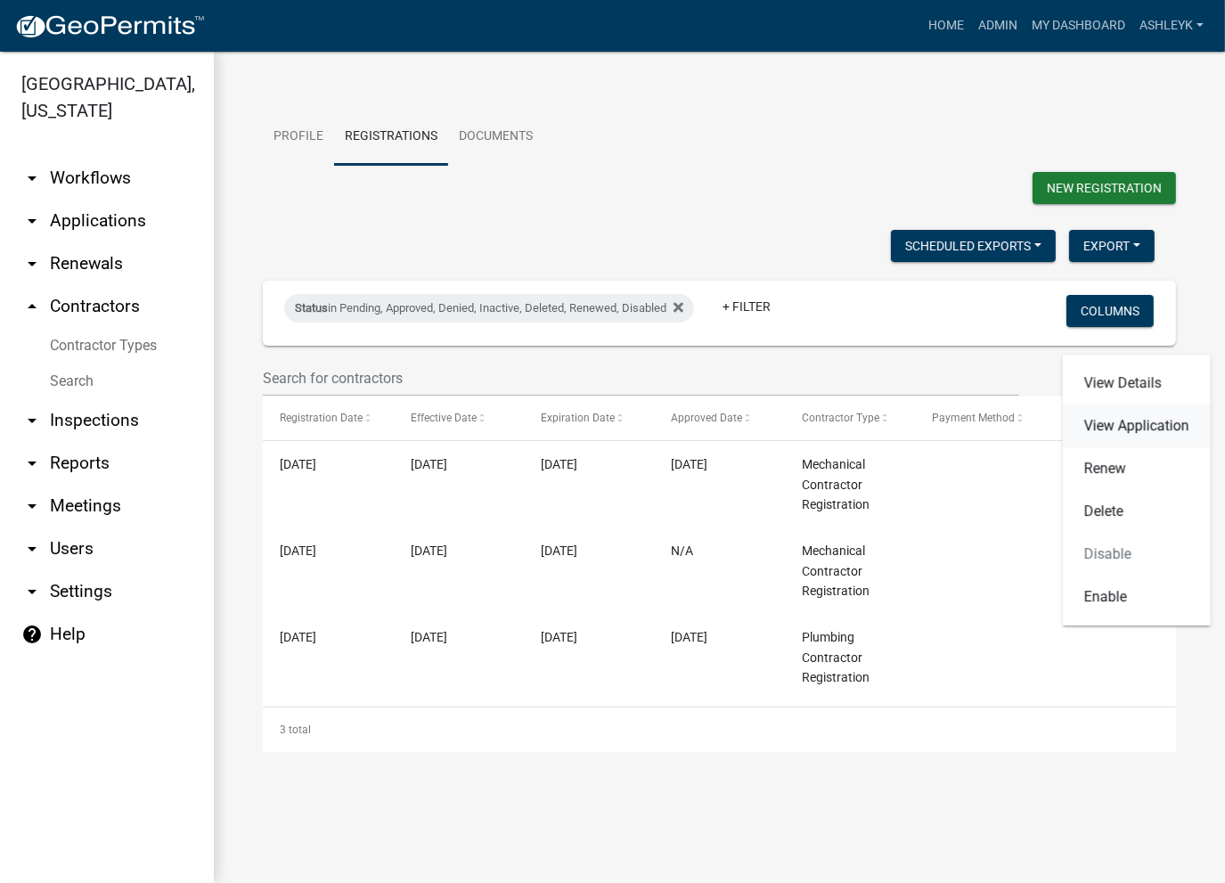
click at [1105, 425] on link "View Application" at bounding box center [1137, 425] width 148 height 43
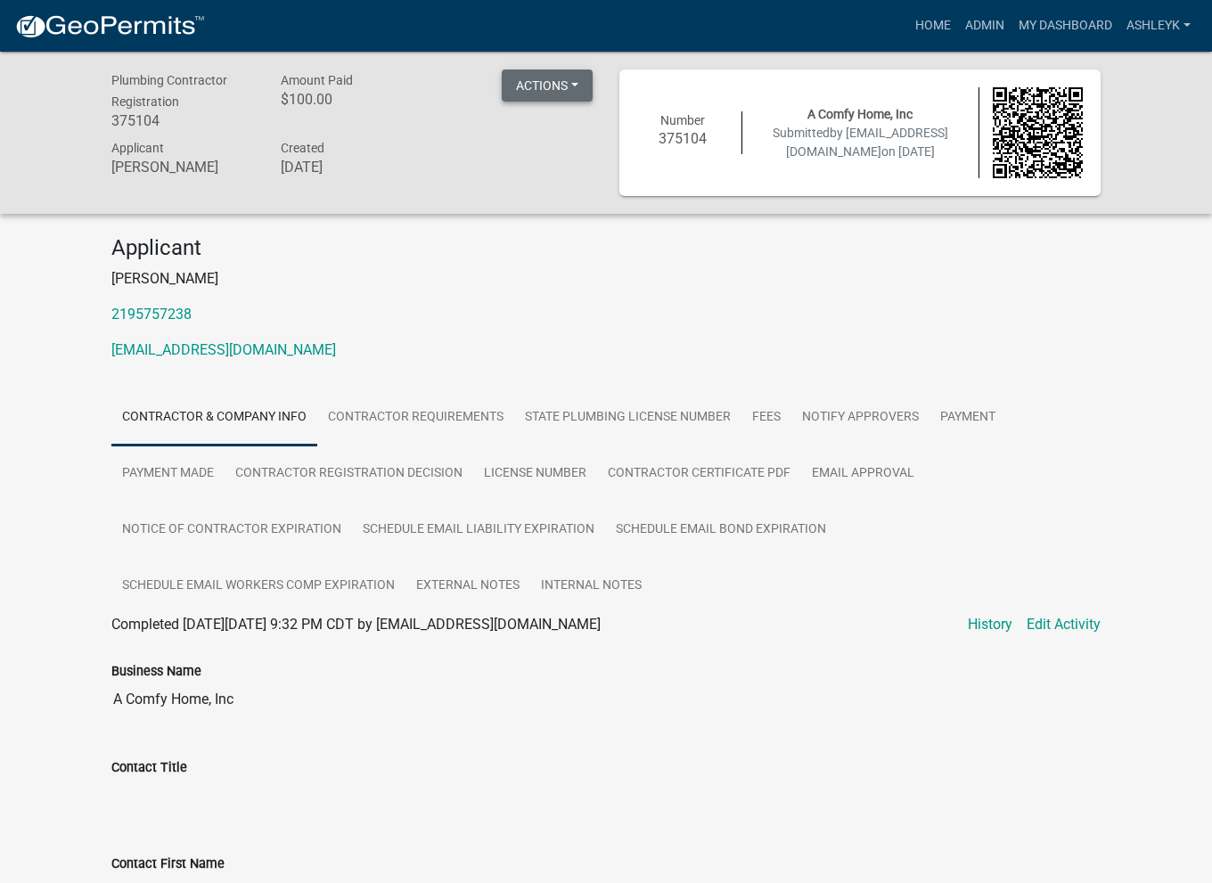
click at [553, 98] on button "Actions" at bounding box center [547, 85] width 91 height 32
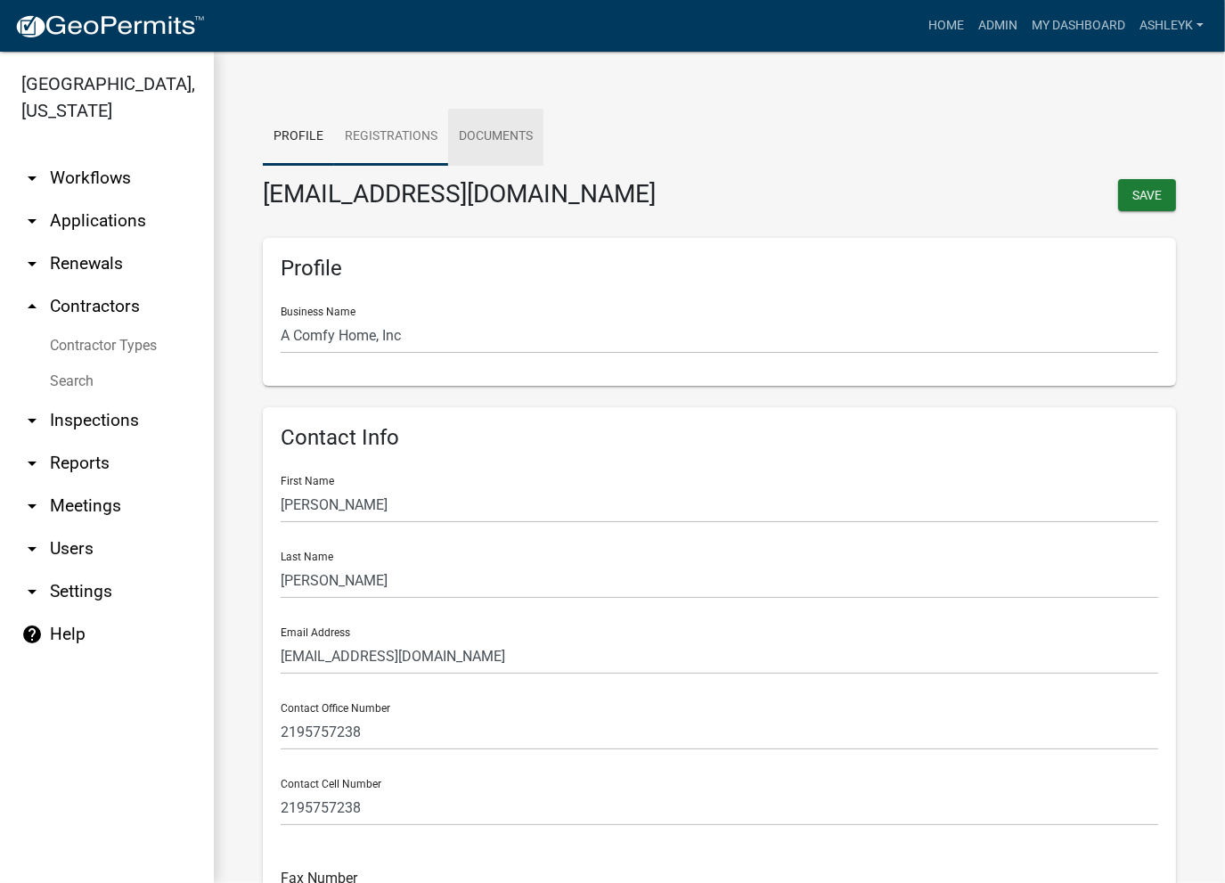
click at [379, 145] on link "Registrations" at bounding box center [391, 137] width 114 height 57
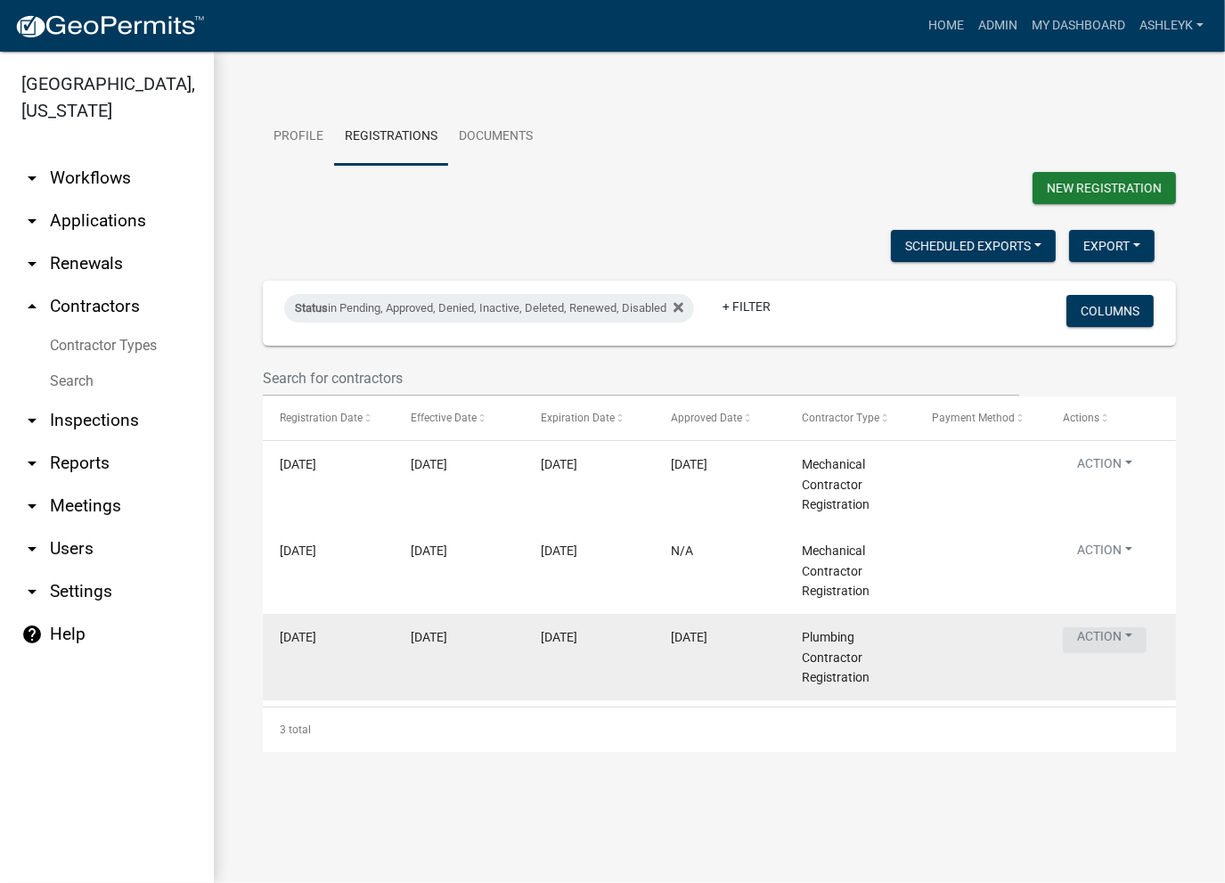
click at [1095, 480] on button "Action" at bounding box center [1105, 467] width 84 height 26
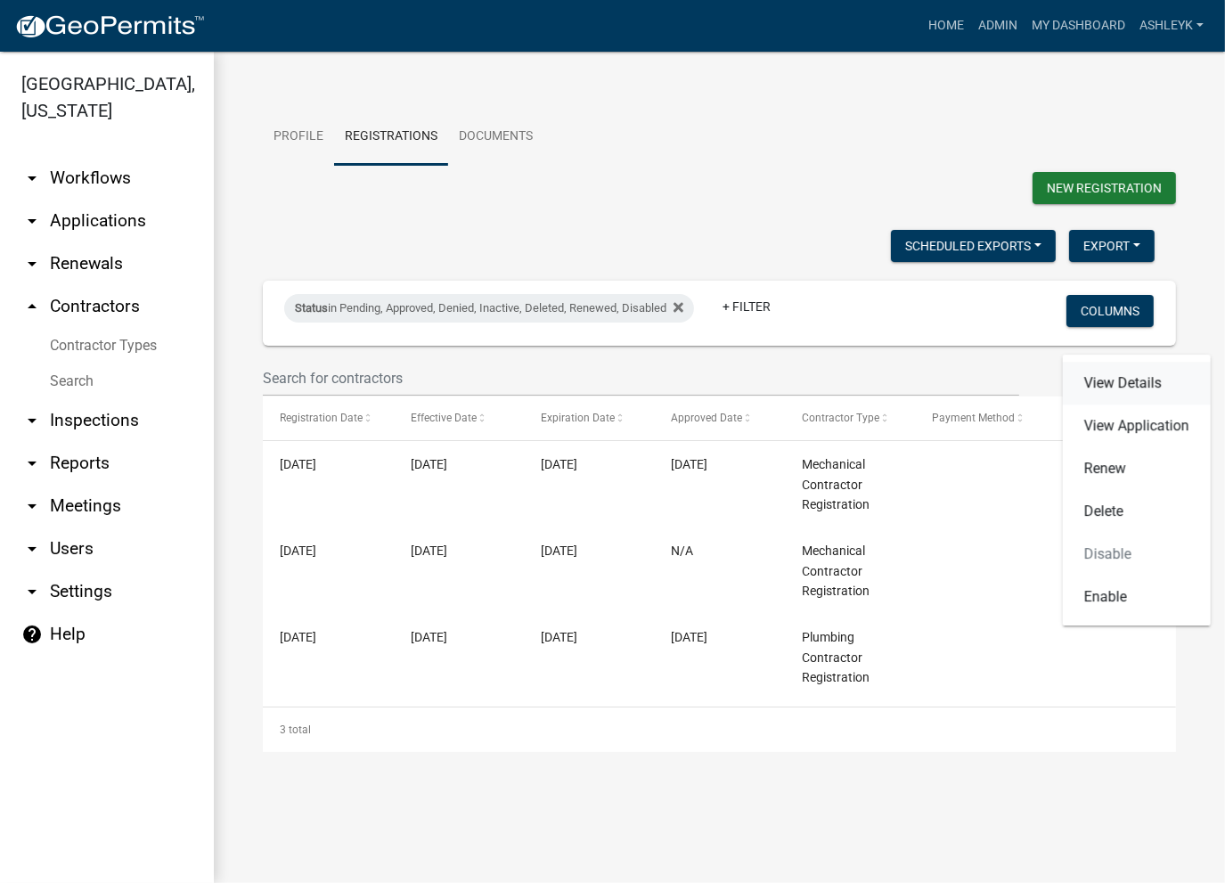
click at [1115, 388] on link "View Details" at bounding box center [1137, 383] width 148 height 43
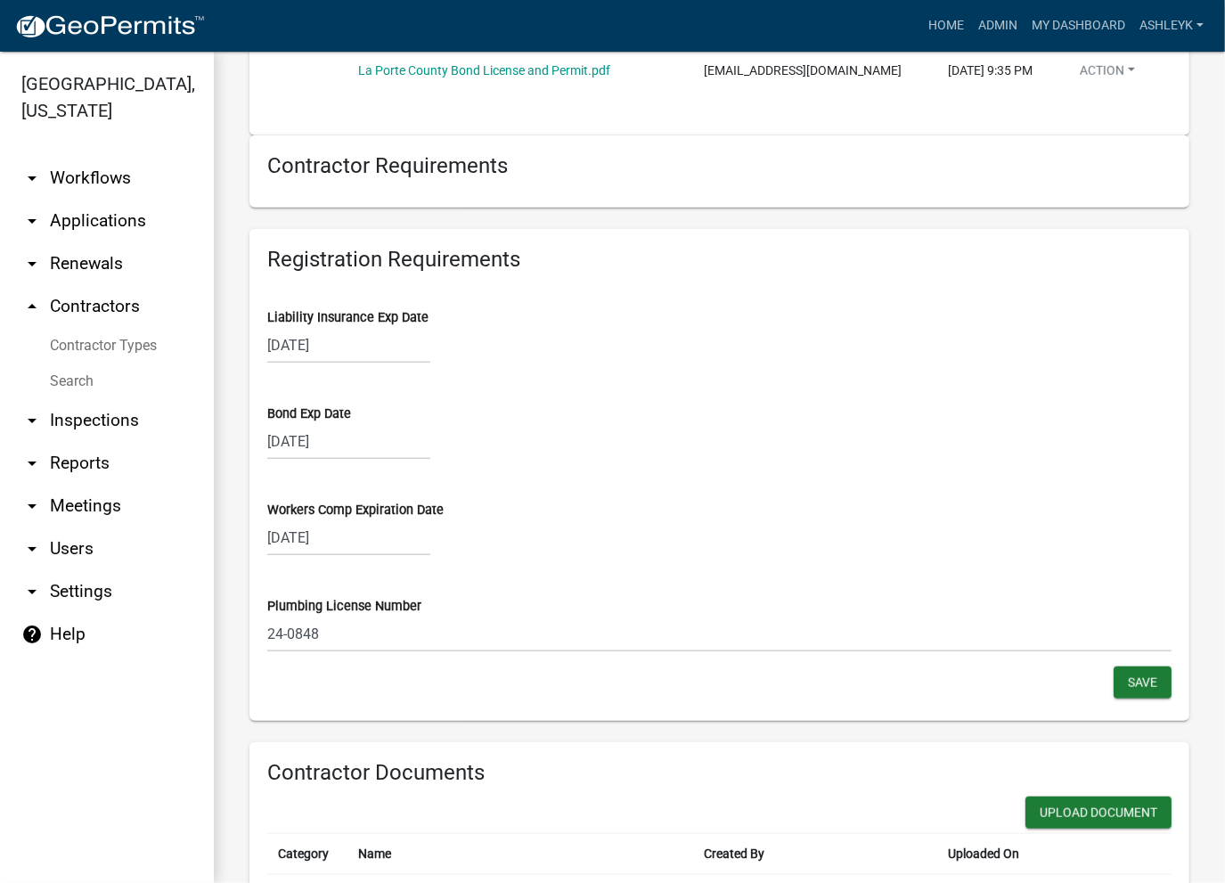
scroll to position [1944, 0]
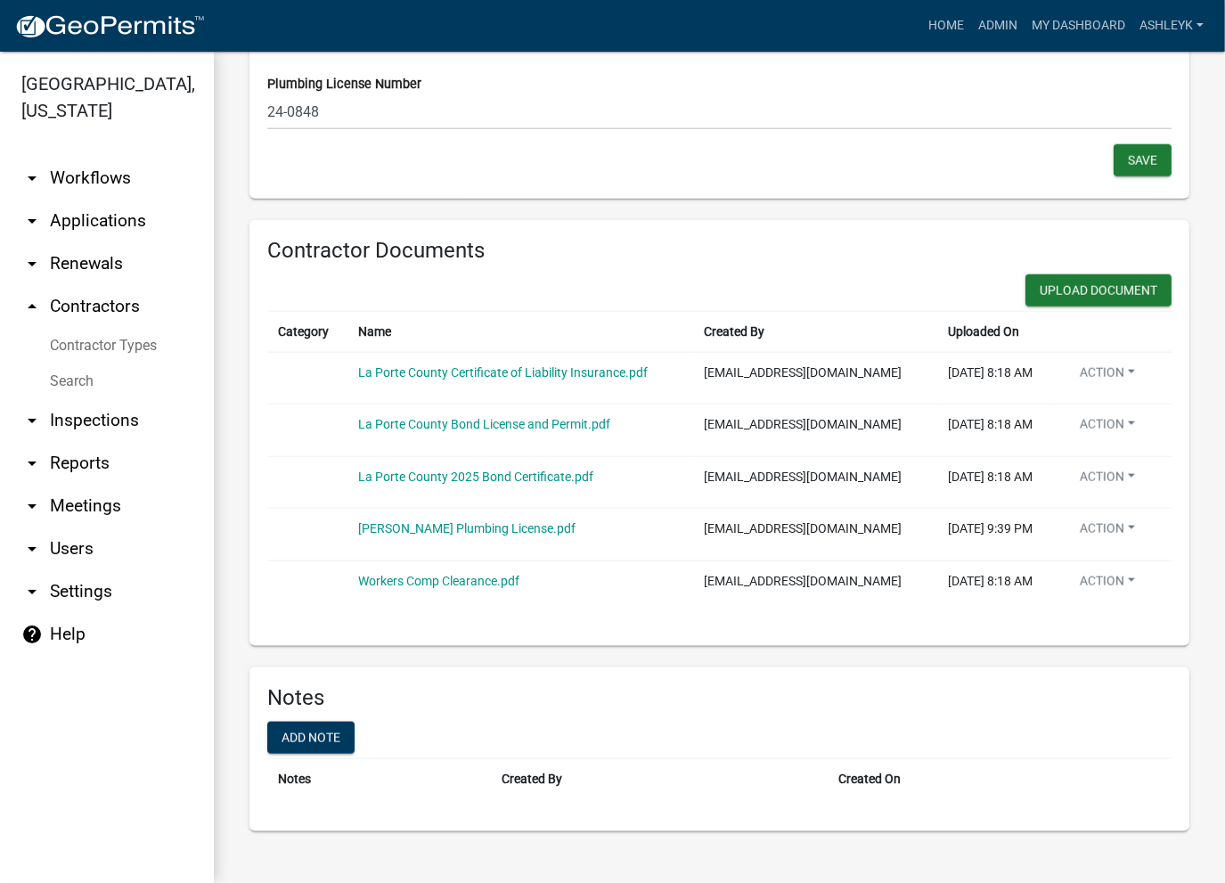
click at [310, 759] on th "Notes" at bounding box center [379, 779] width 224 height 41
click at [314, 734] on button "Add note" at bounding box center [310, 738] width 87 height 32
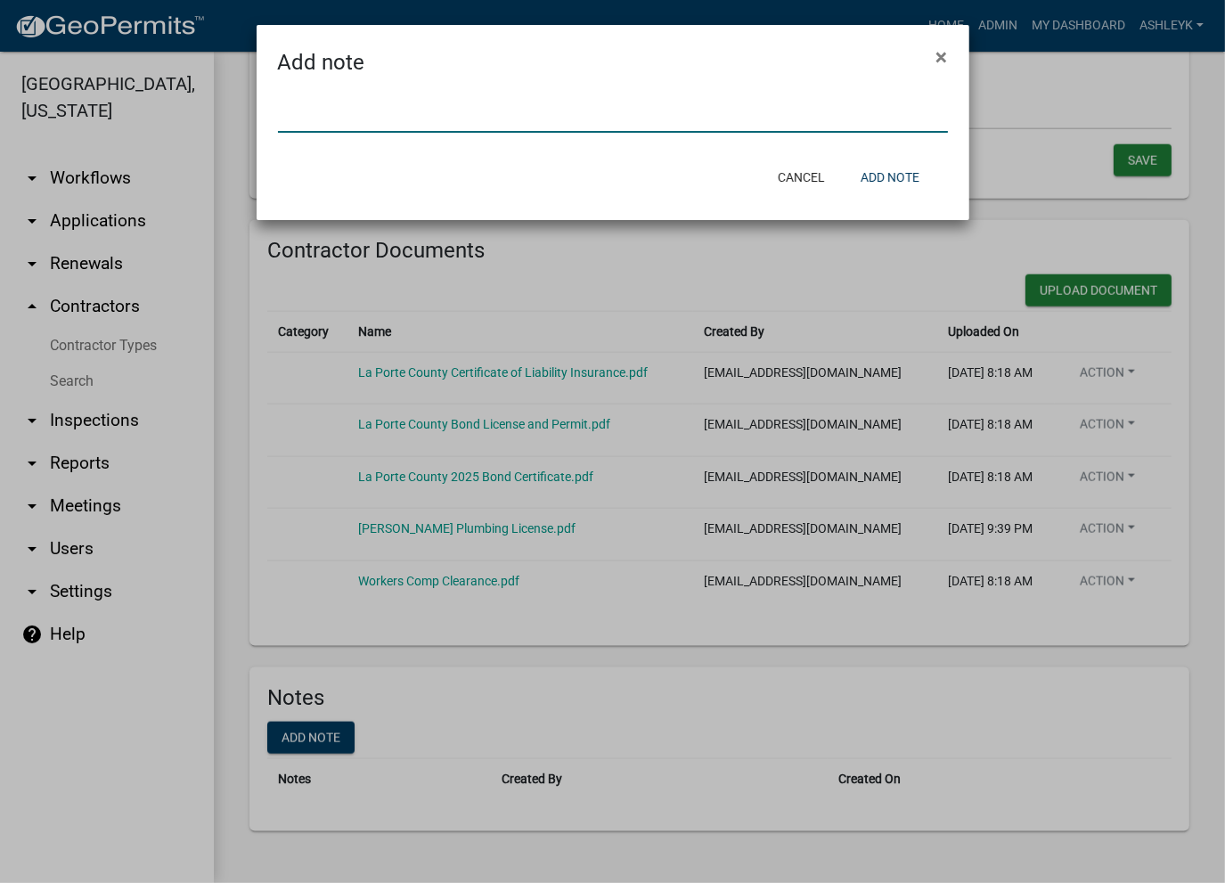
click at [424, 104] on input "text" at bounding box center [613, 114] width 670 height 37
paste input "Suspended for poor workmanship -JC [DATE]"
type input "Suspended for poor workmanship -JC [DATE]"
click at [917, 187] on button "Add note" at bounding box center [889, 177] width 87 height 32
